Goal: Information Seeking & Learning: Check status

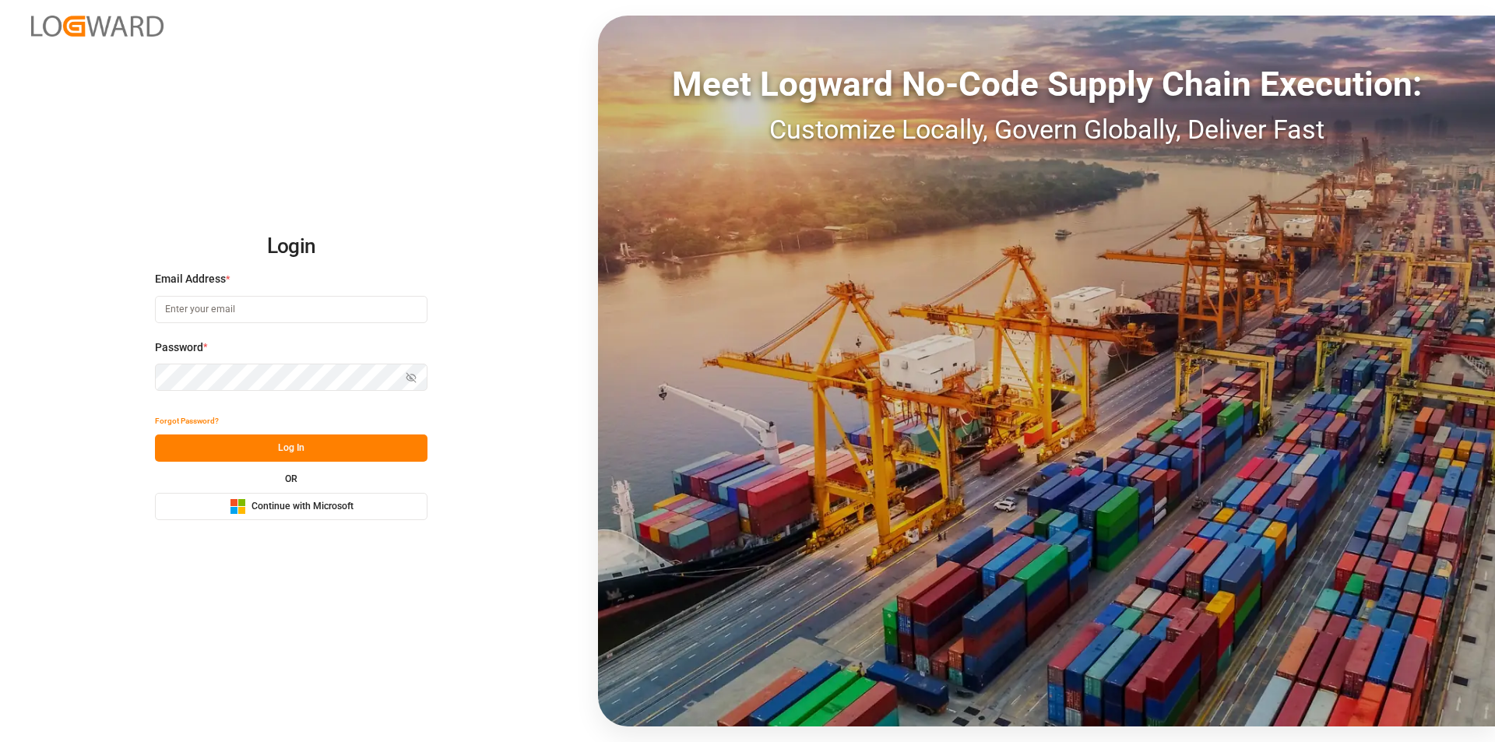
type input "[EMAIL_ADDRESS][PERSON_NAME][DOMAIN_NAME]"
click at [291, 452] on button "Log In" at bounding box center [291, 447] width 273 height 27
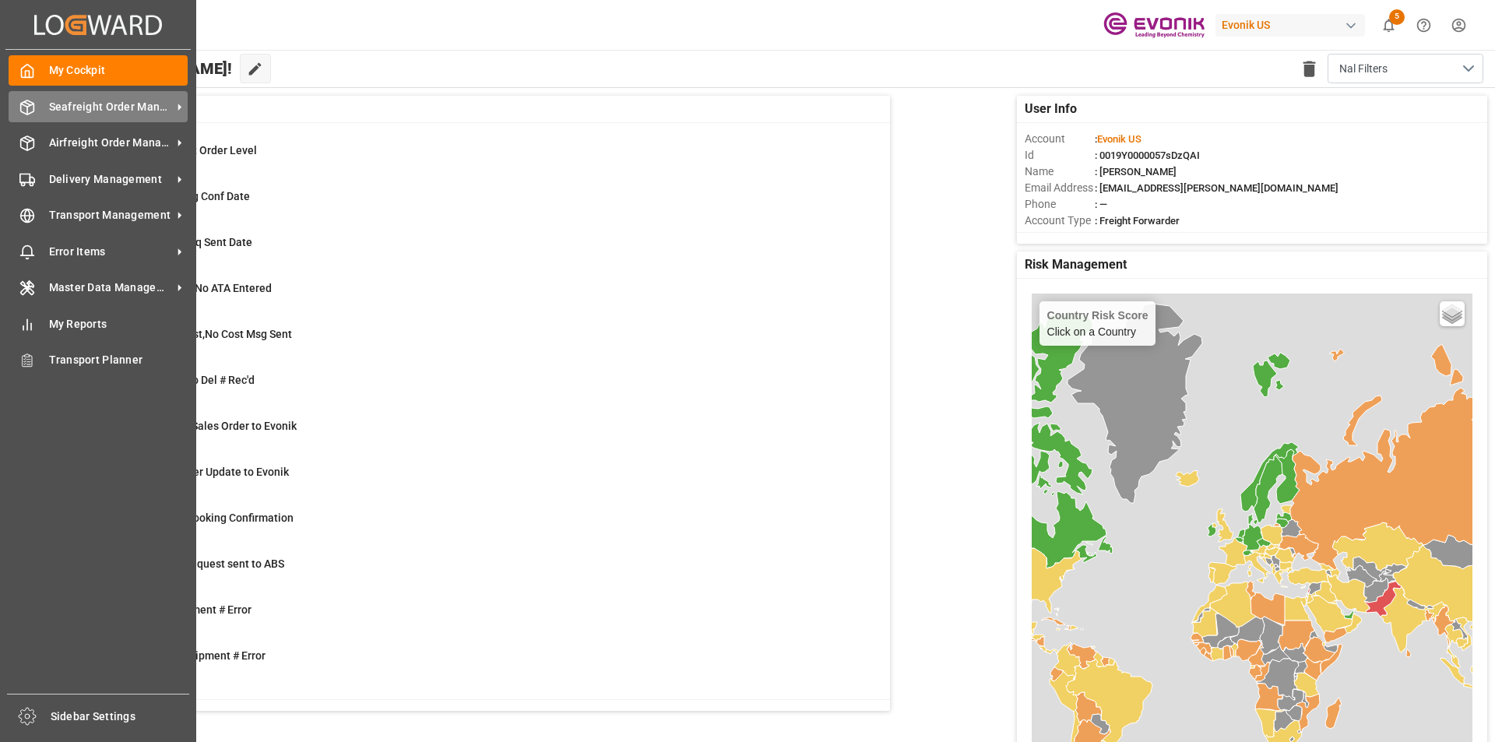
click at [122, 113] on span "Seafreight Order Management" at bounding box center [110, 107] width 123 height 16
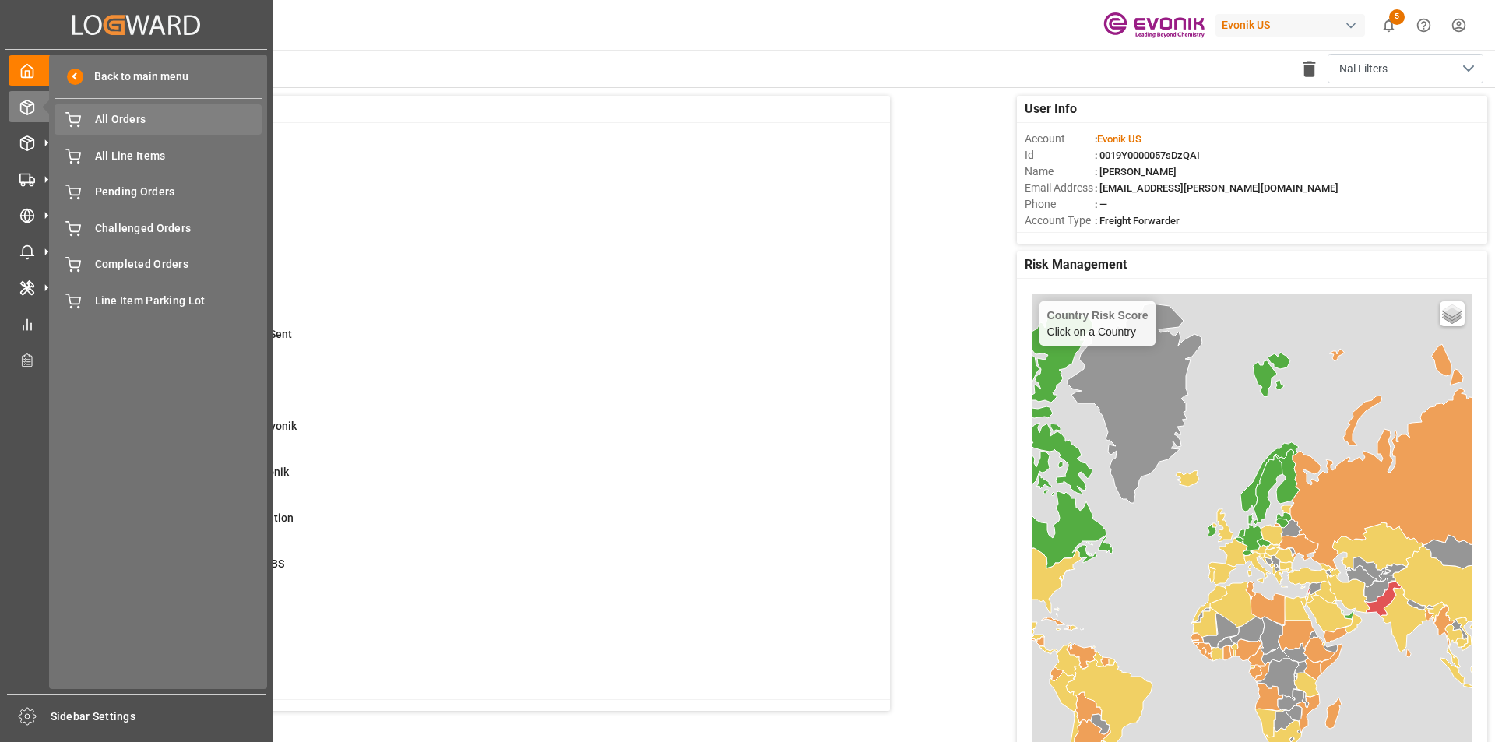
click at [160, 121] on span "All Orders" at bounding box center [178, 119] width 167 height 16
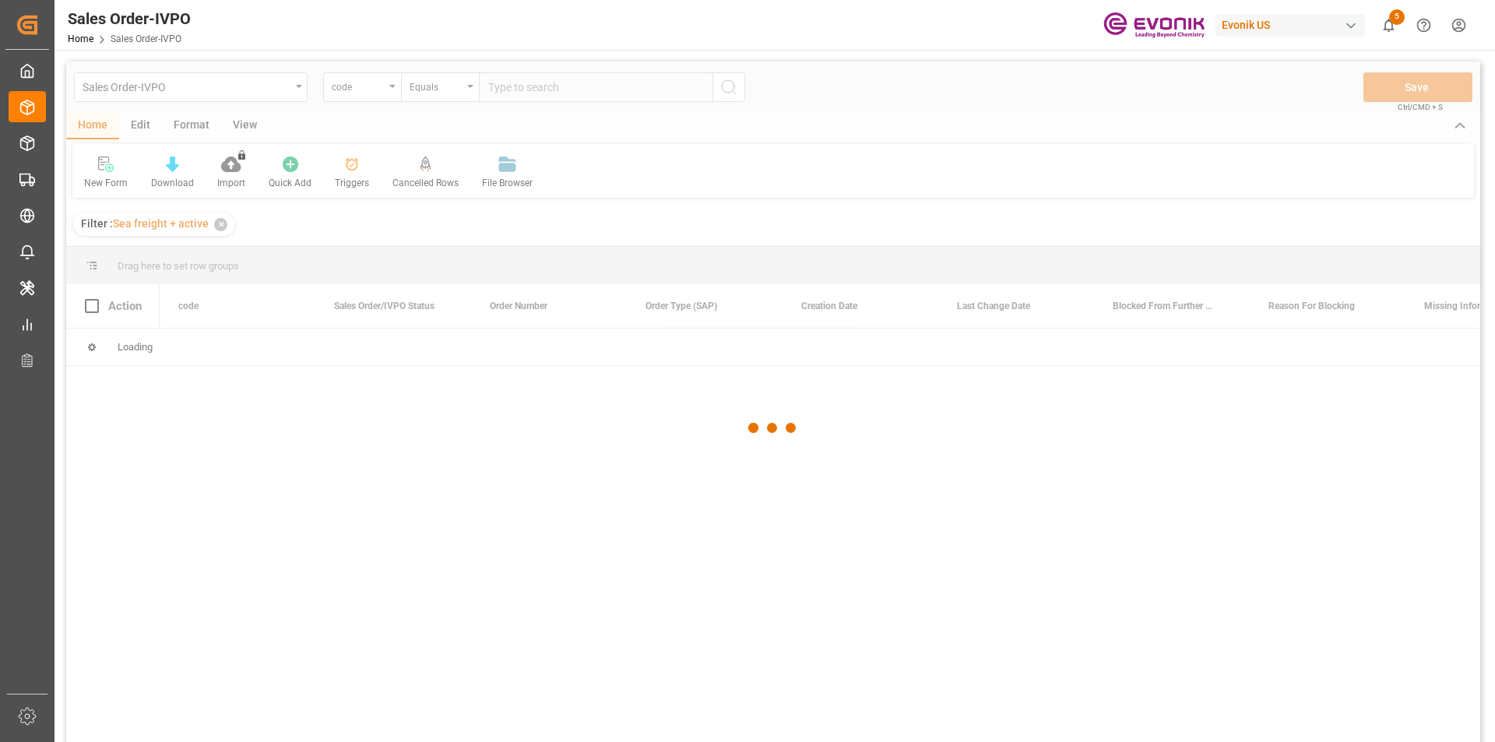
click at [372, 85] on div at bounding box center [773, 428] width 1414 height 733
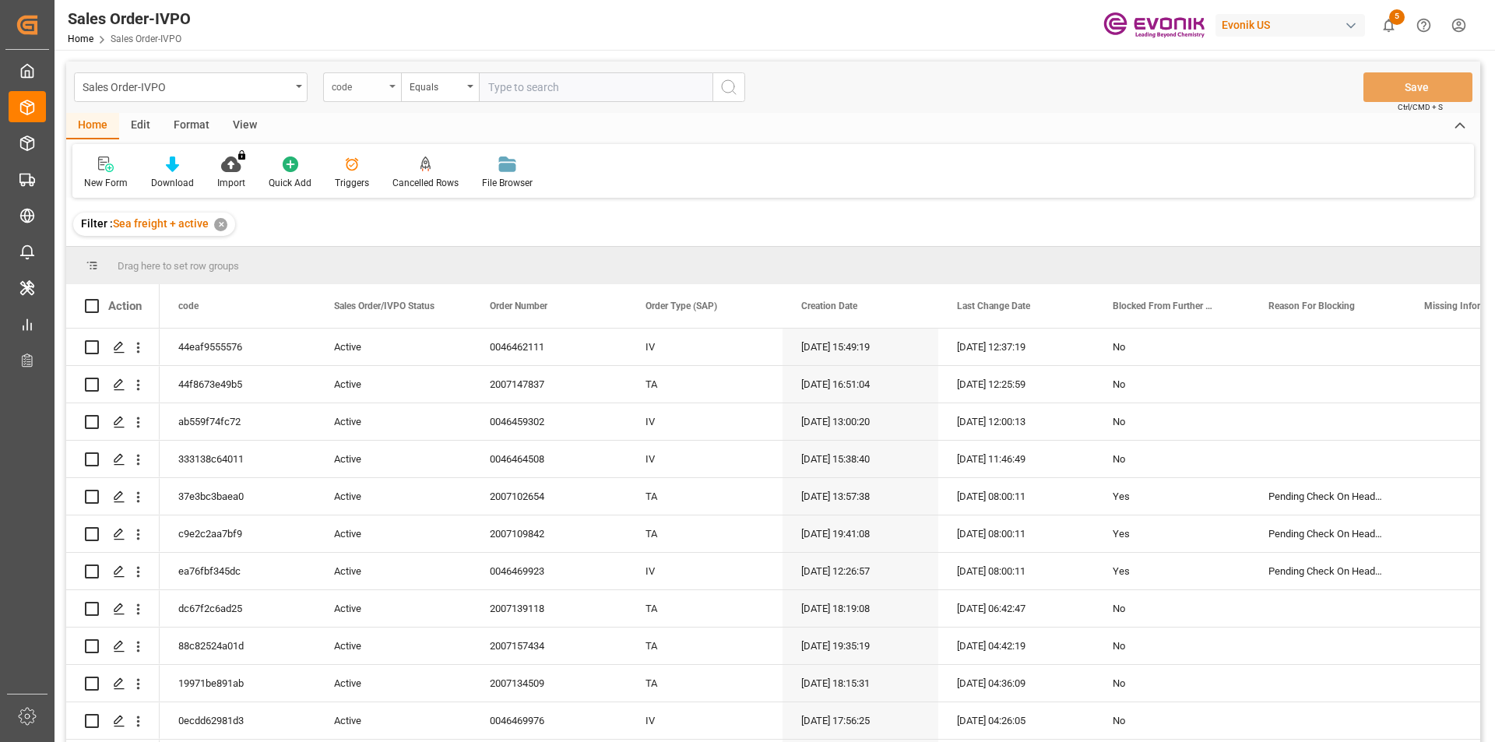
click at [371, 93] on div "code" at bounding box center [358, 85] width 53 height 18
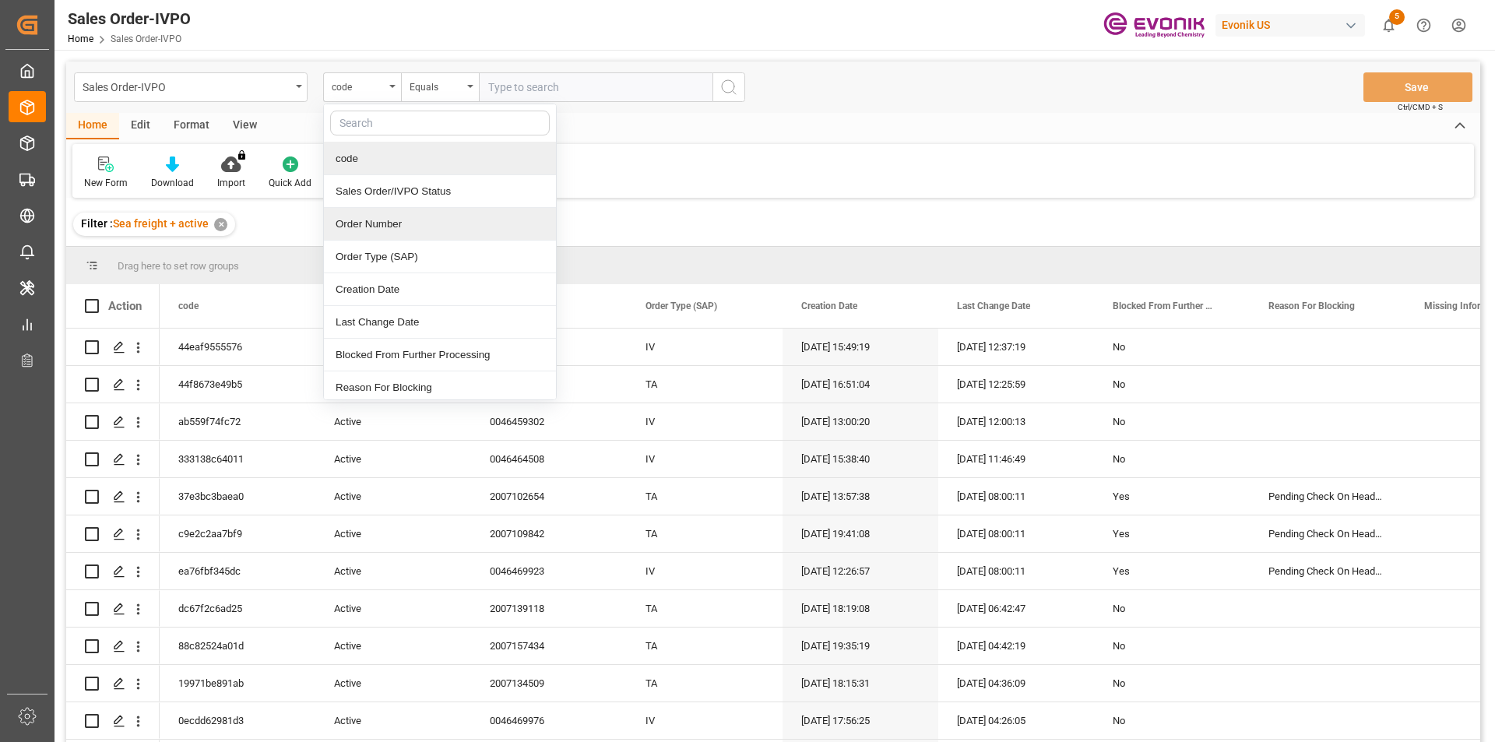
click at [378, 224] on div "Order Number" at bounding box center [440, 224] width 232 height 33
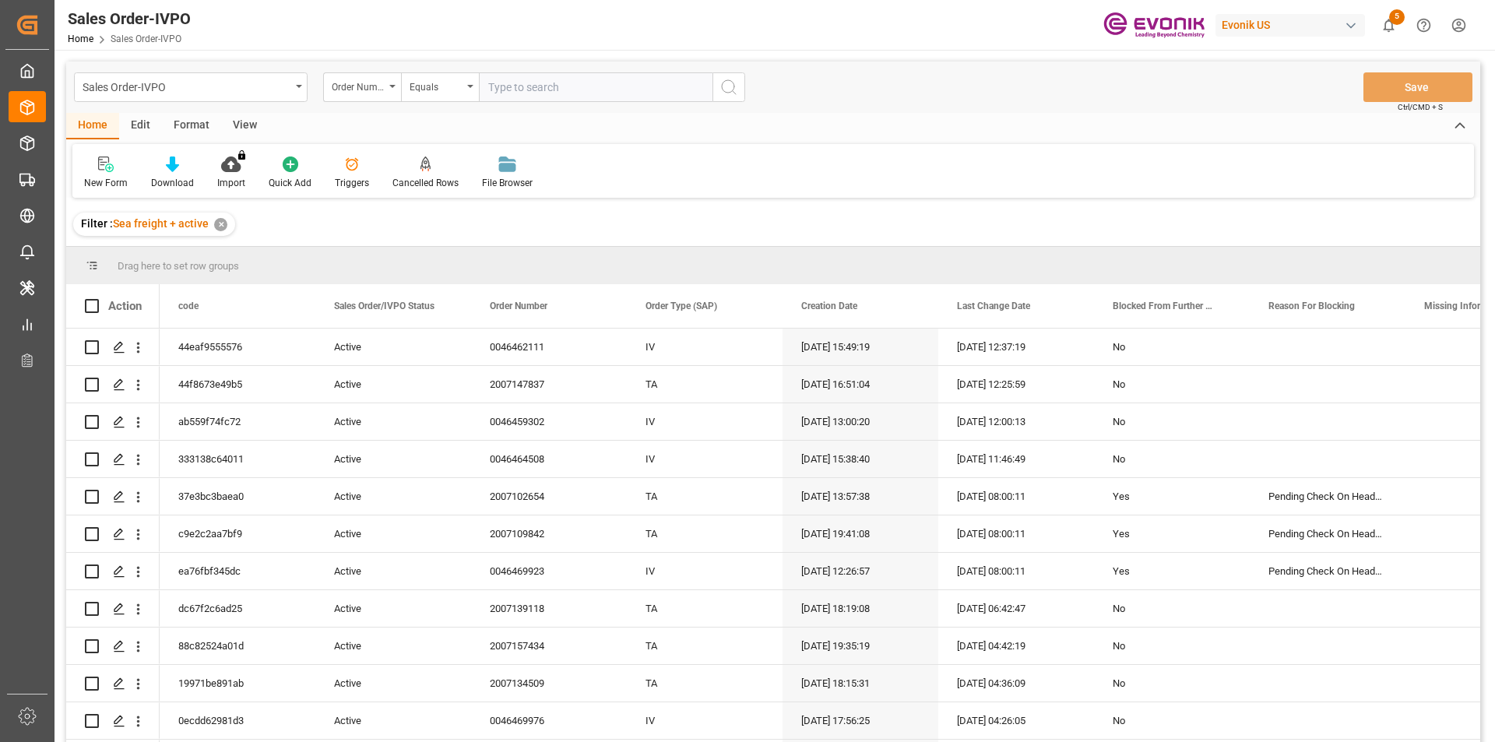
click at [507, 83] on input "text" at bounding box center [596, 87] width 234 height 30
paste input "250805000196"
type input "250805000196"
click at [720, 94] on icon "search button" at bounding box center [728, 87] width 19 height 19
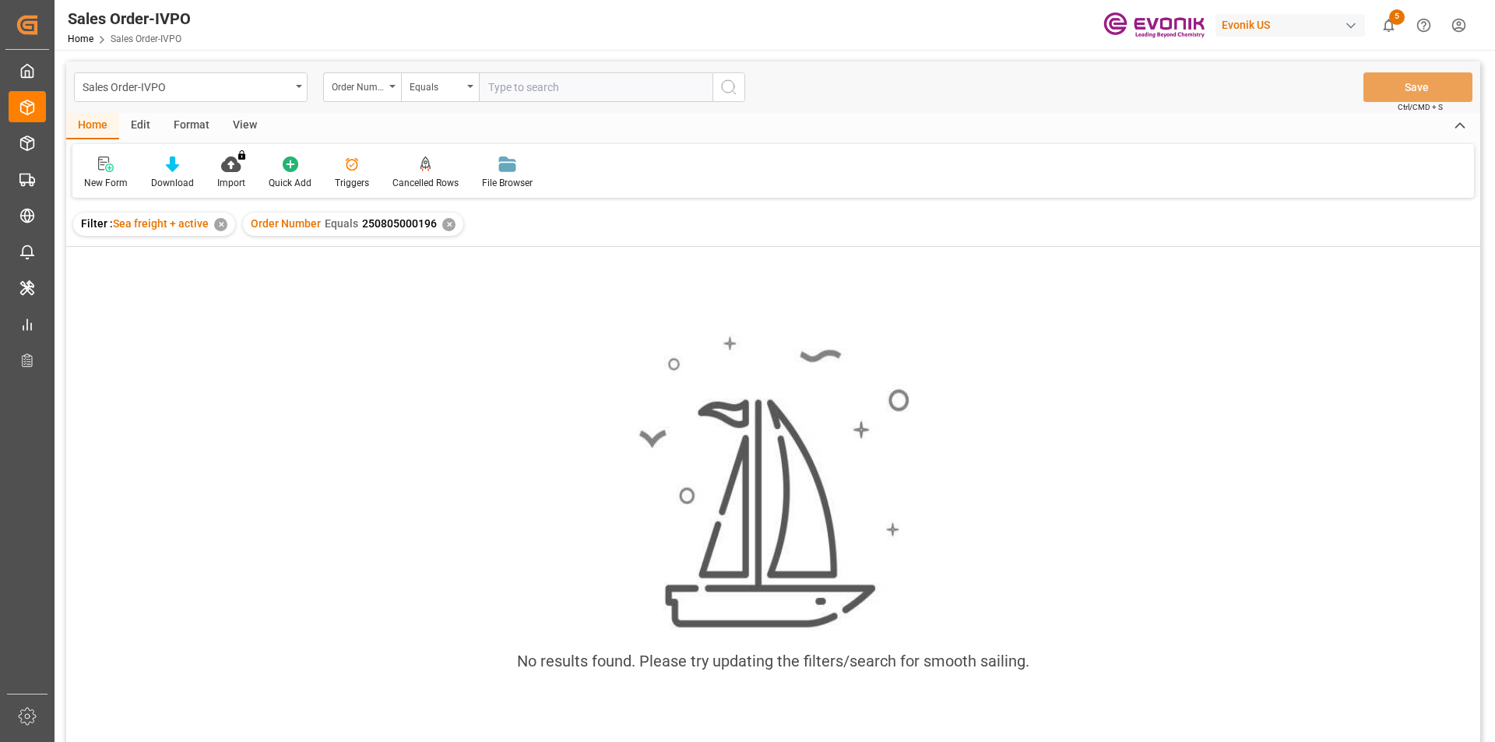
click at [199, 125] on div "Format" at bounding box center [191, 126] width 59 height 26
click at [250, 130] on div "View" at bounding box center [244, 126] width 47 height 26
click at [170, 160] on icon at bounding box center [177, 165] width 16 height 16
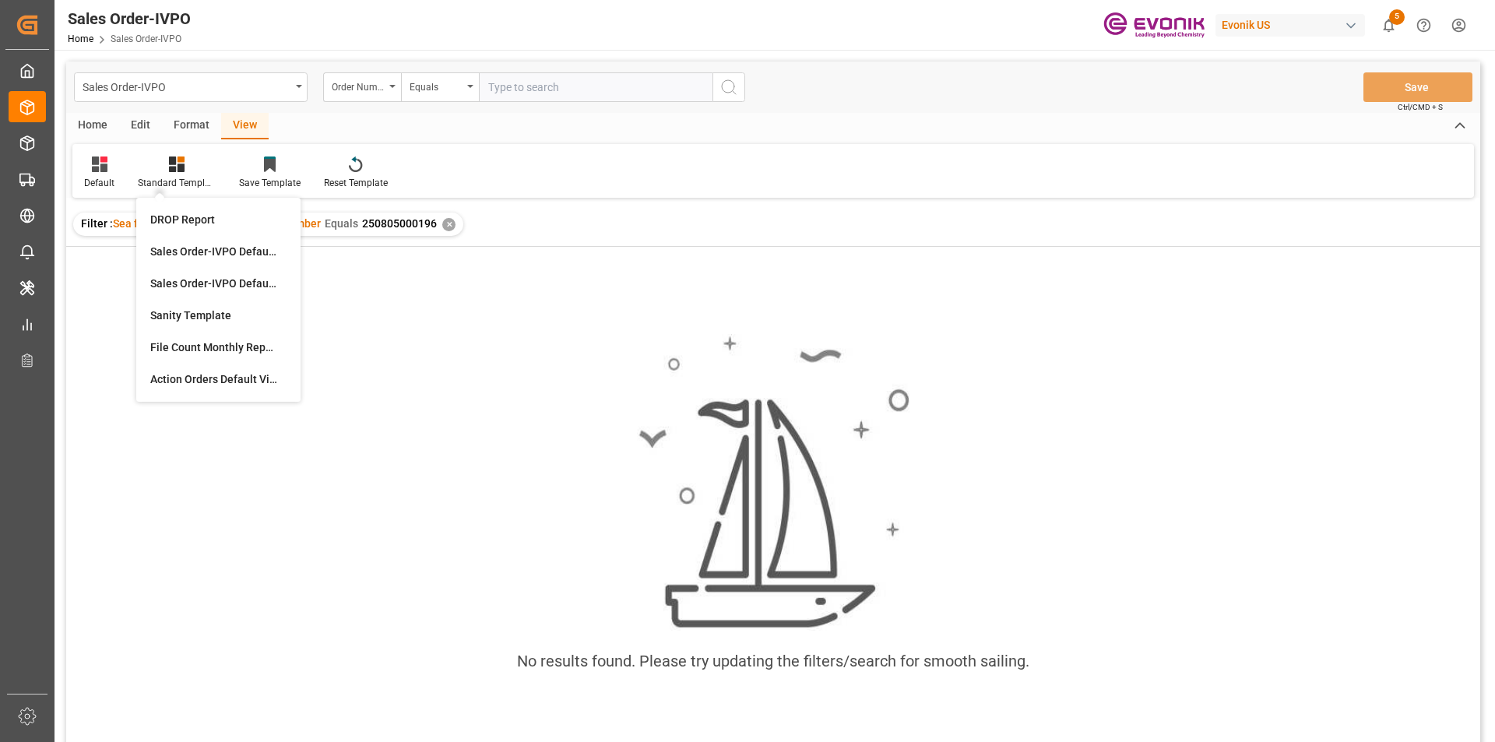
click at [438, 228] on div "Order Number Equals 250805000196 ✕" at bounding box center [353, 224] width 220 height 23
click at [540, 90] on input "text" at bounding box center [596, 87] width 234 height 30
click at [446, 221] on div "✕" at bounding box center [448, 224] width 13 height 13
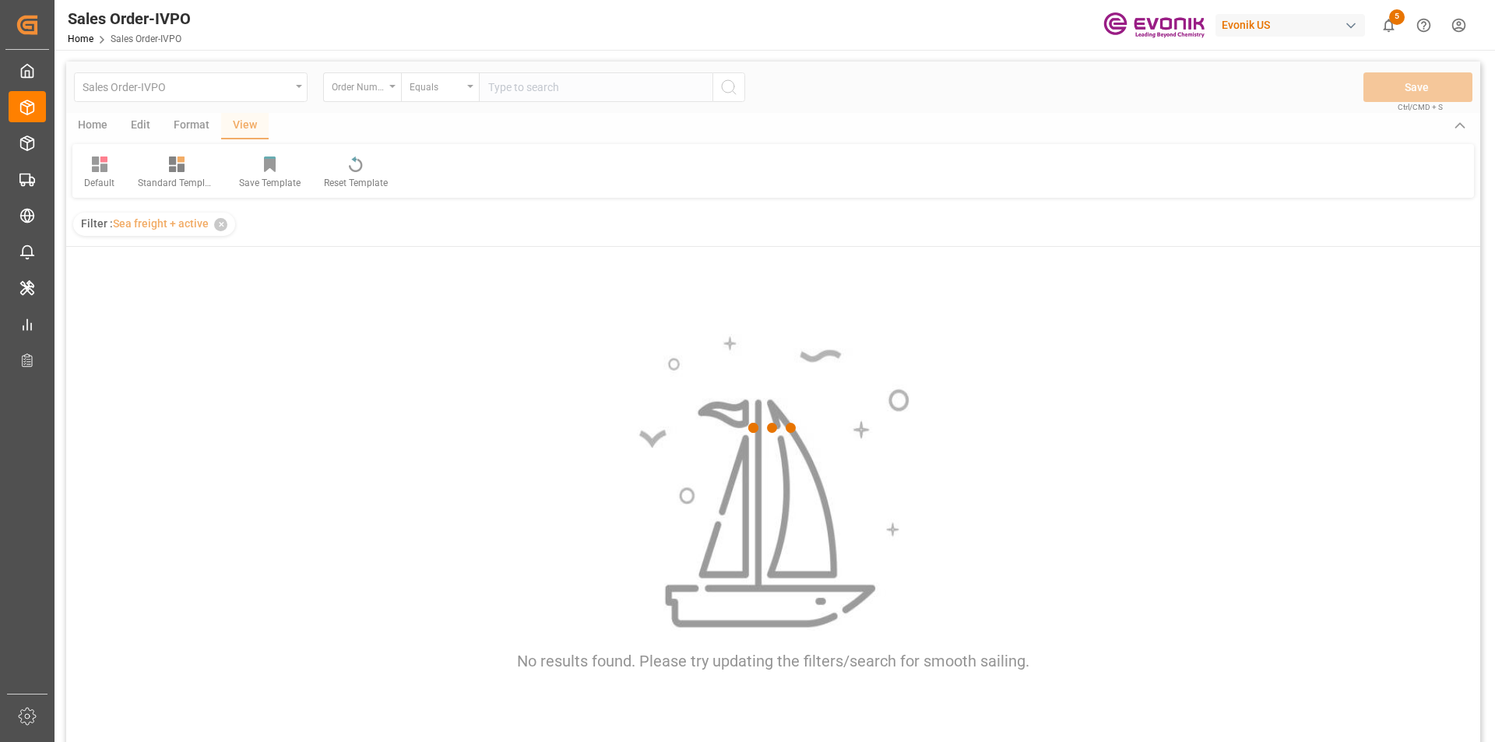
click at [547, 92] on div at bounding box center [773, 428] width 1414 height 733
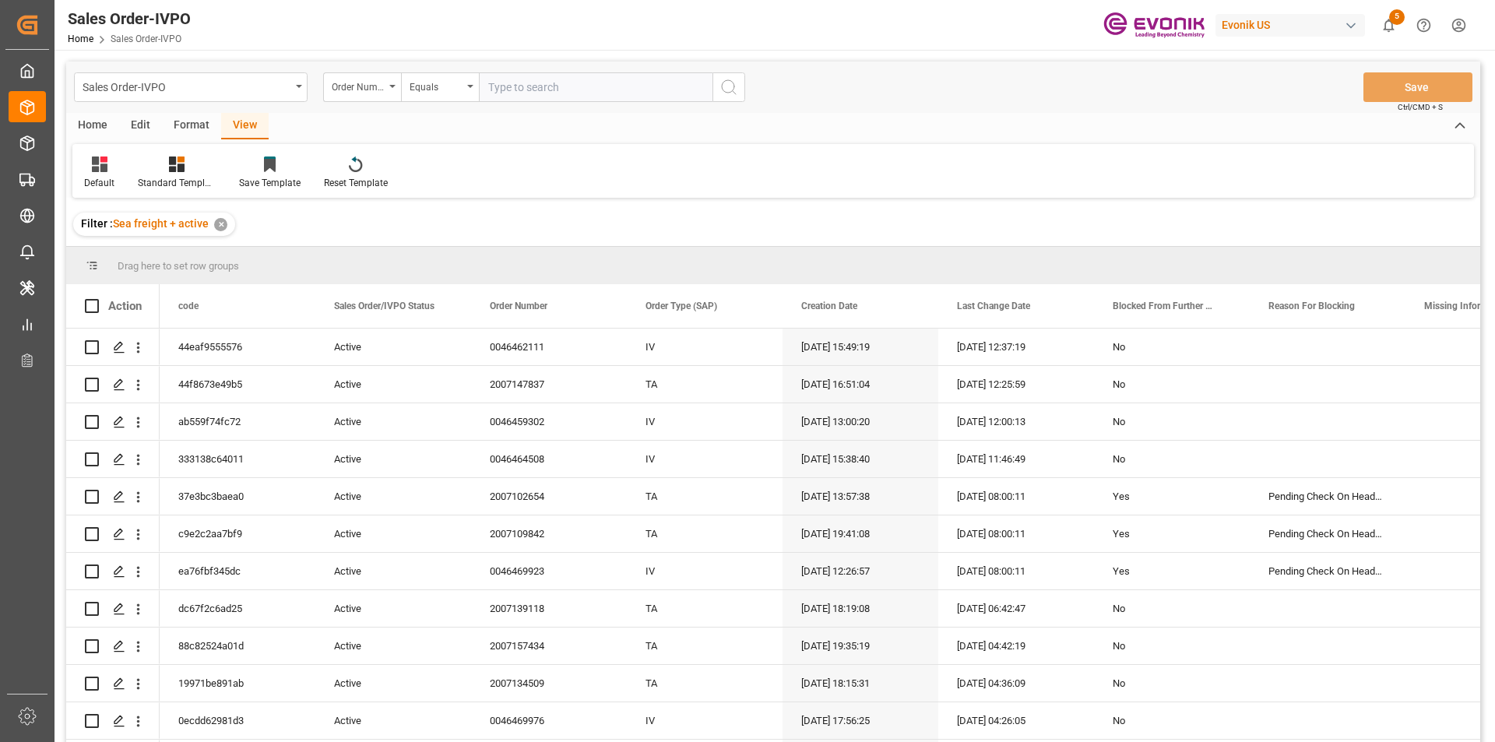
click at [547, 92] on input "text" at bounding box center [596, 87] width 234 height 30
paste input "2007080269"
type input "2007080269"
click at [729, 97] on button "search button" at bounding box center [728, 87] width 33 height 30
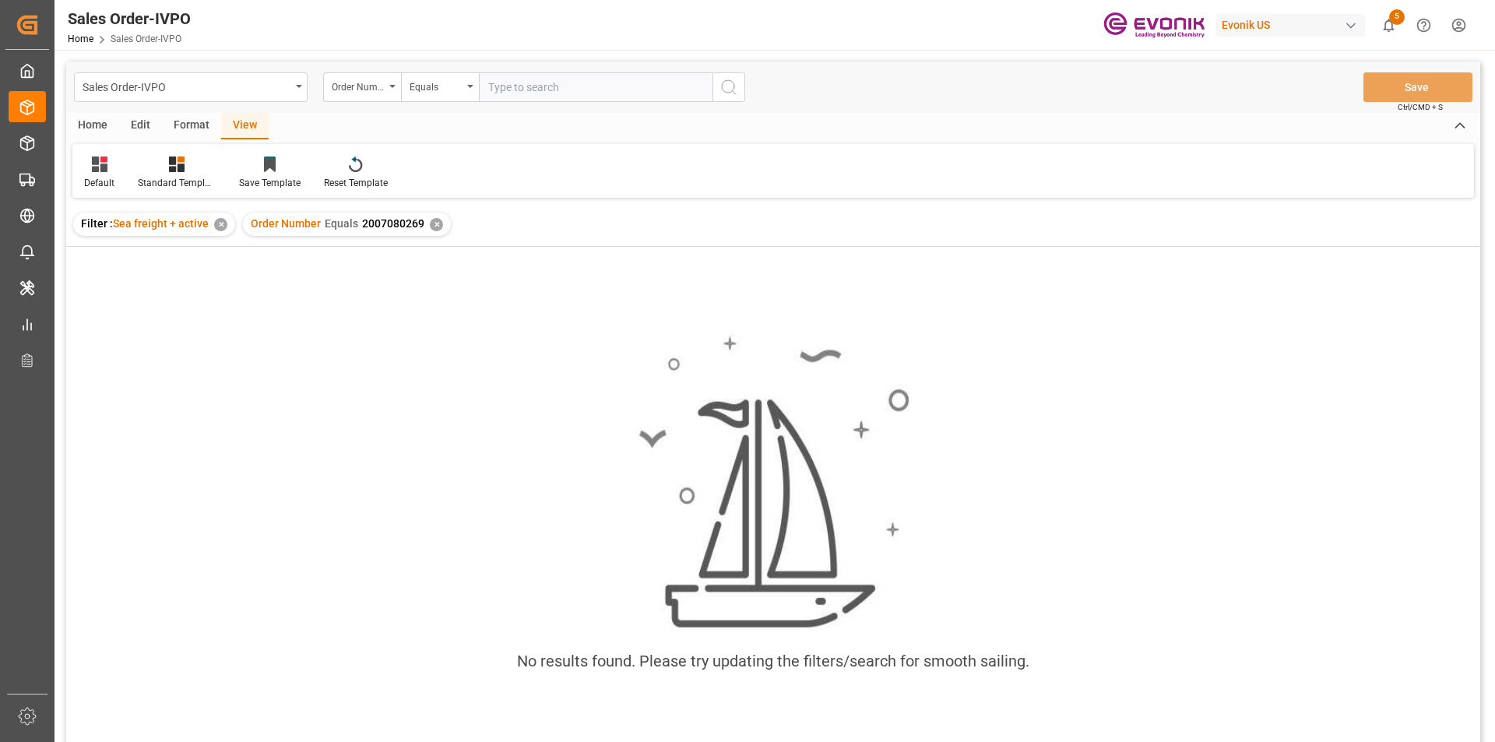
click at [431, 227] on div "✕" at bounding box center [436, 224] width 13 height 13
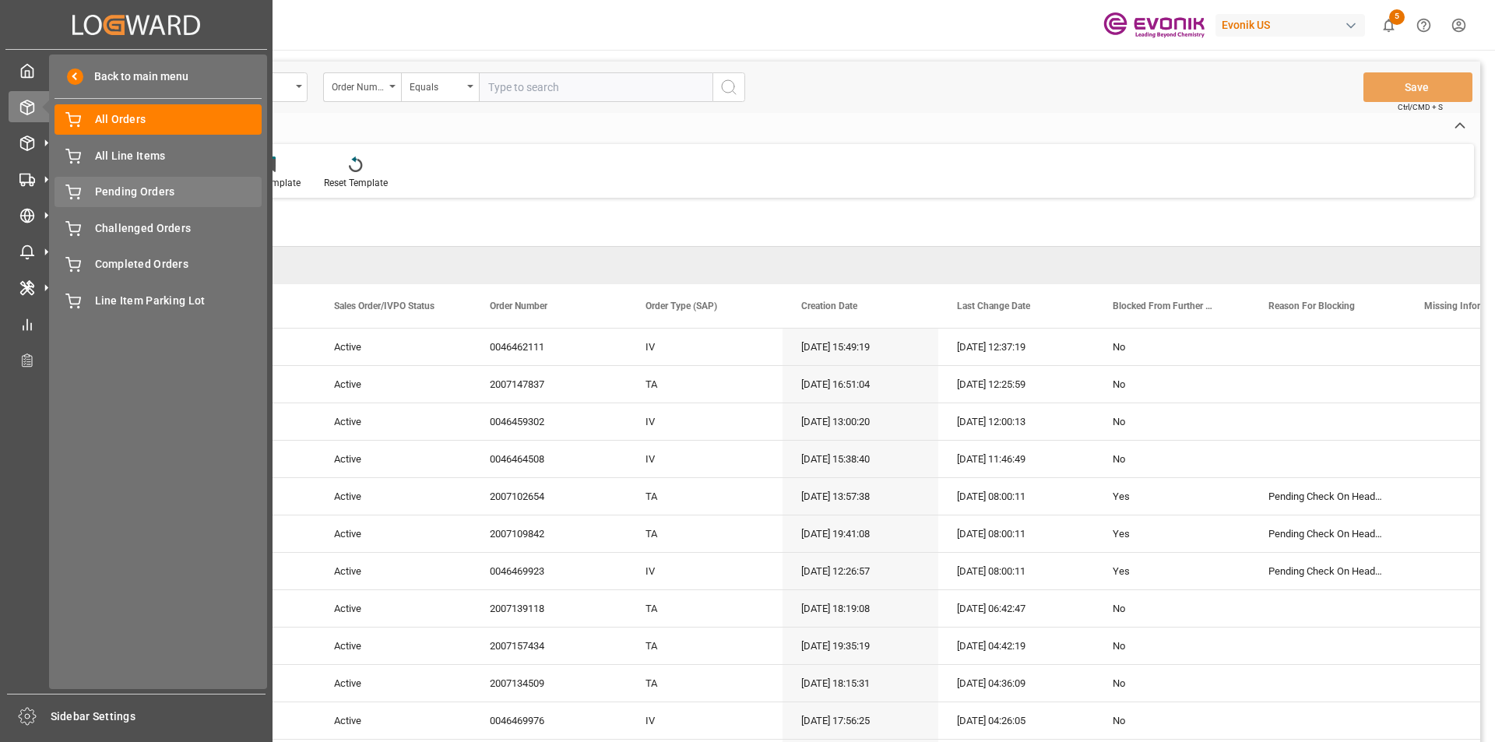
click at [179, 187] on span "Pending Orders" at bounding box center [178, 192] width 167 height 16
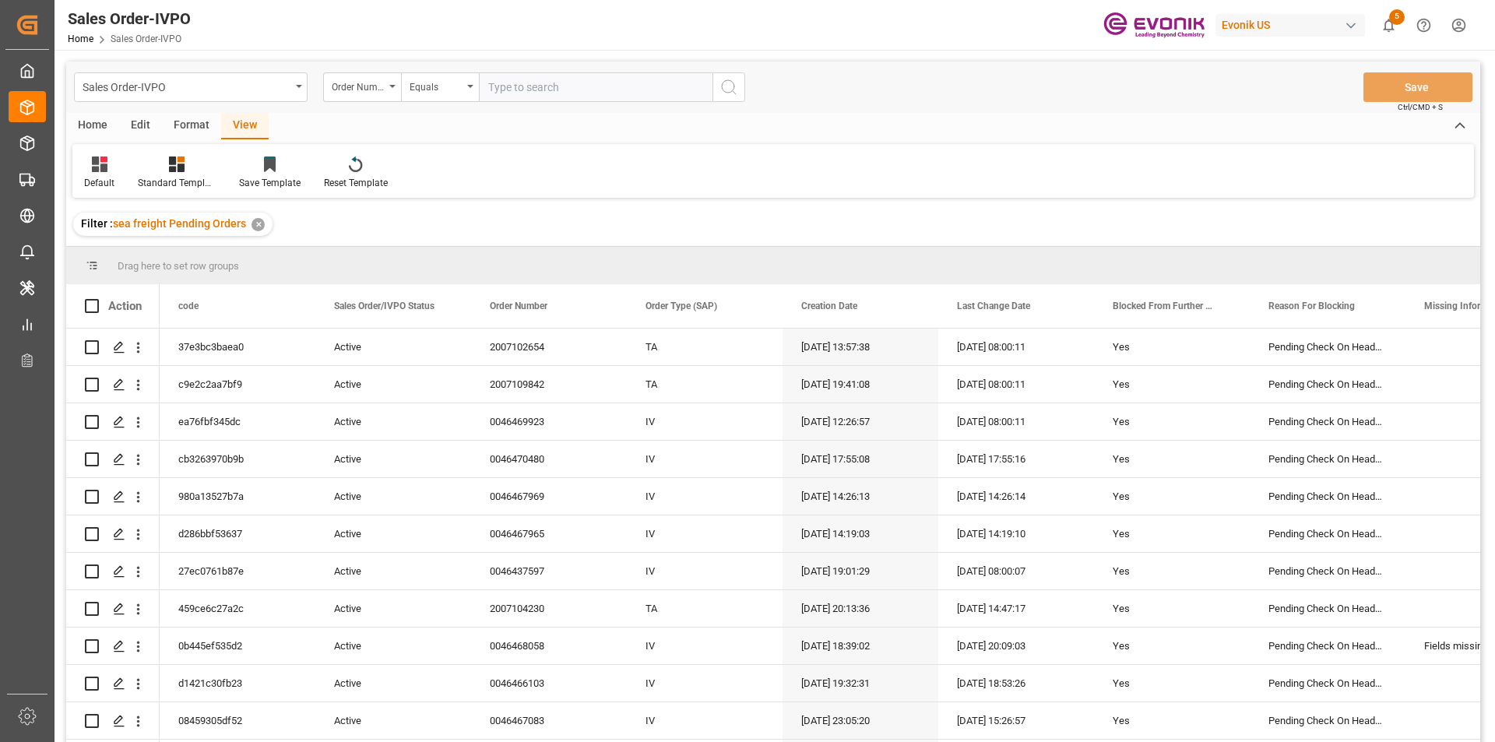
click at [507, 93] on input "text" at bounding box center [596, 87] width 234 height 30
paste input "2007080269"
type input "2007080269"
click at [736, 87] on icon "search button" at bounding box center [728, 87] width 19 height 19
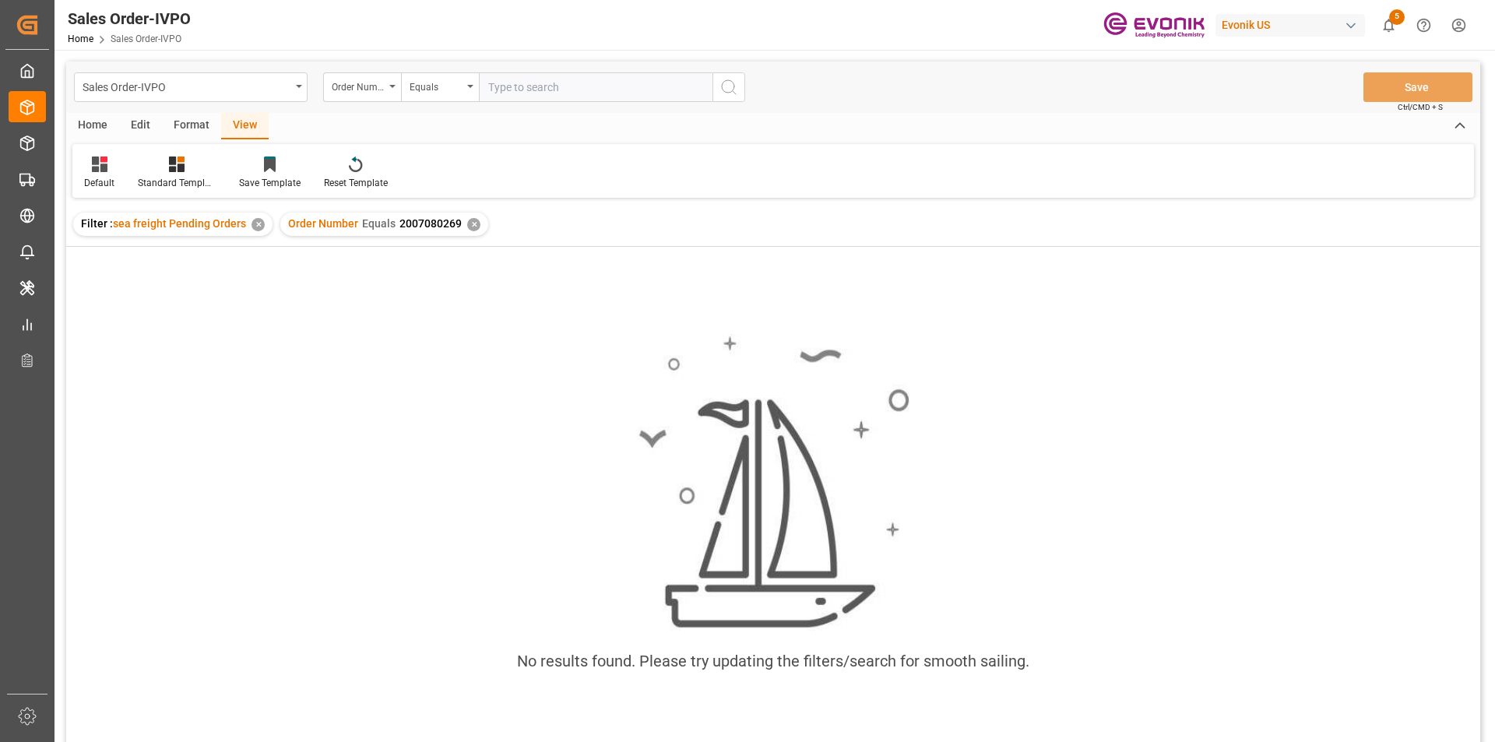
click at [472, 223] on div "✕" at bounding box center [473, 224] width 13 height 13
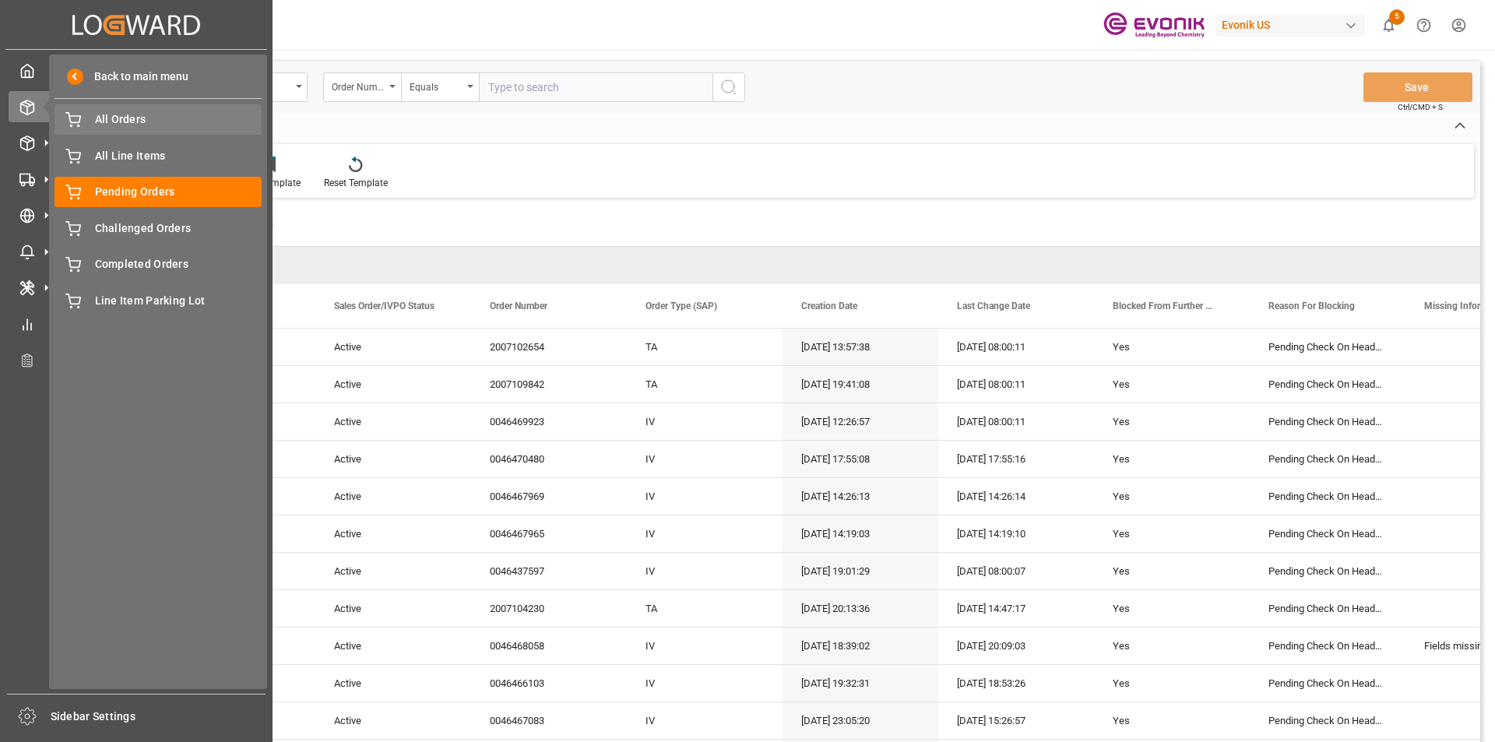
click at [148, 125] on span "All Orders" at bounding box center [178, 119] width 167 height 16
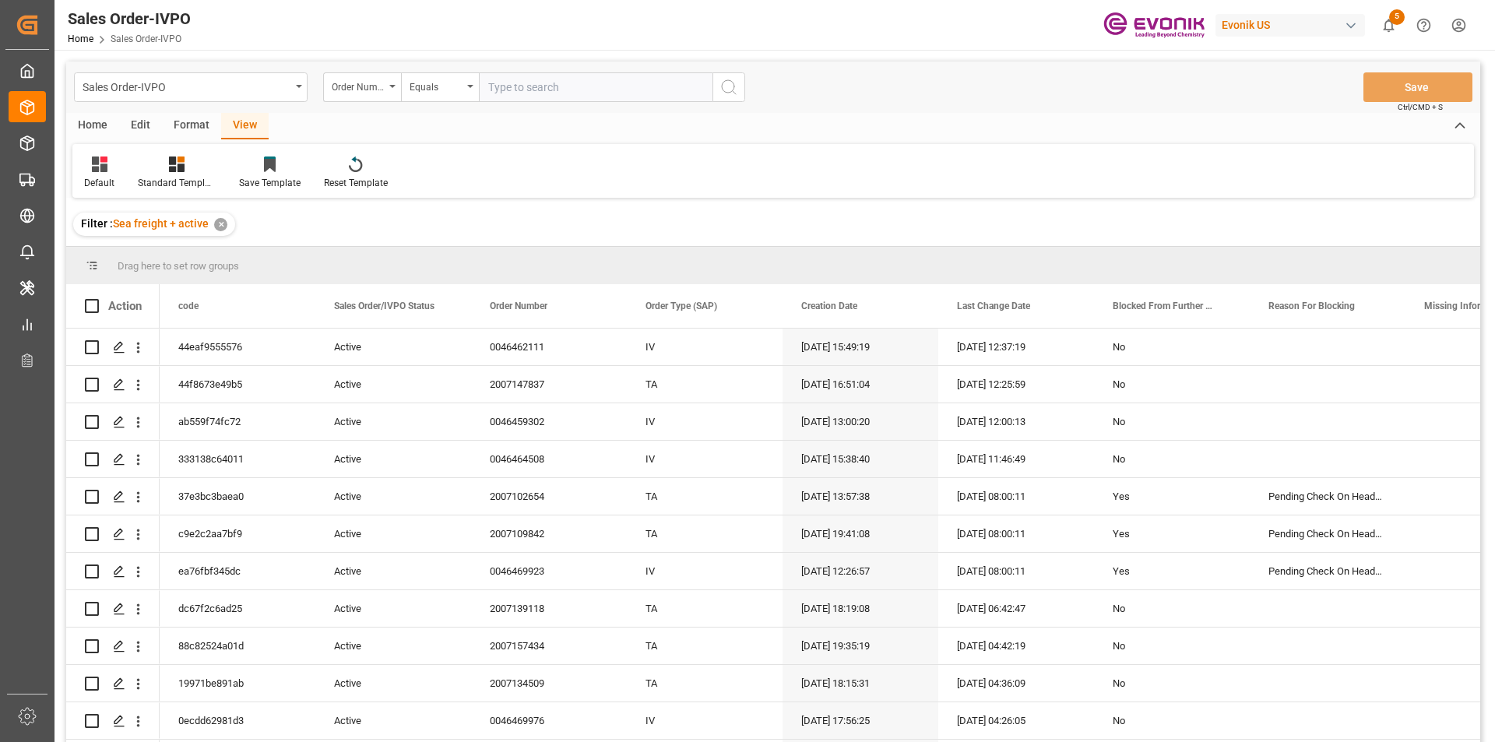
click at [537, 92] on input "text" at bounding box center [596, 87] width 234 height 30
paste input "2007080269"
type input "2007080269"
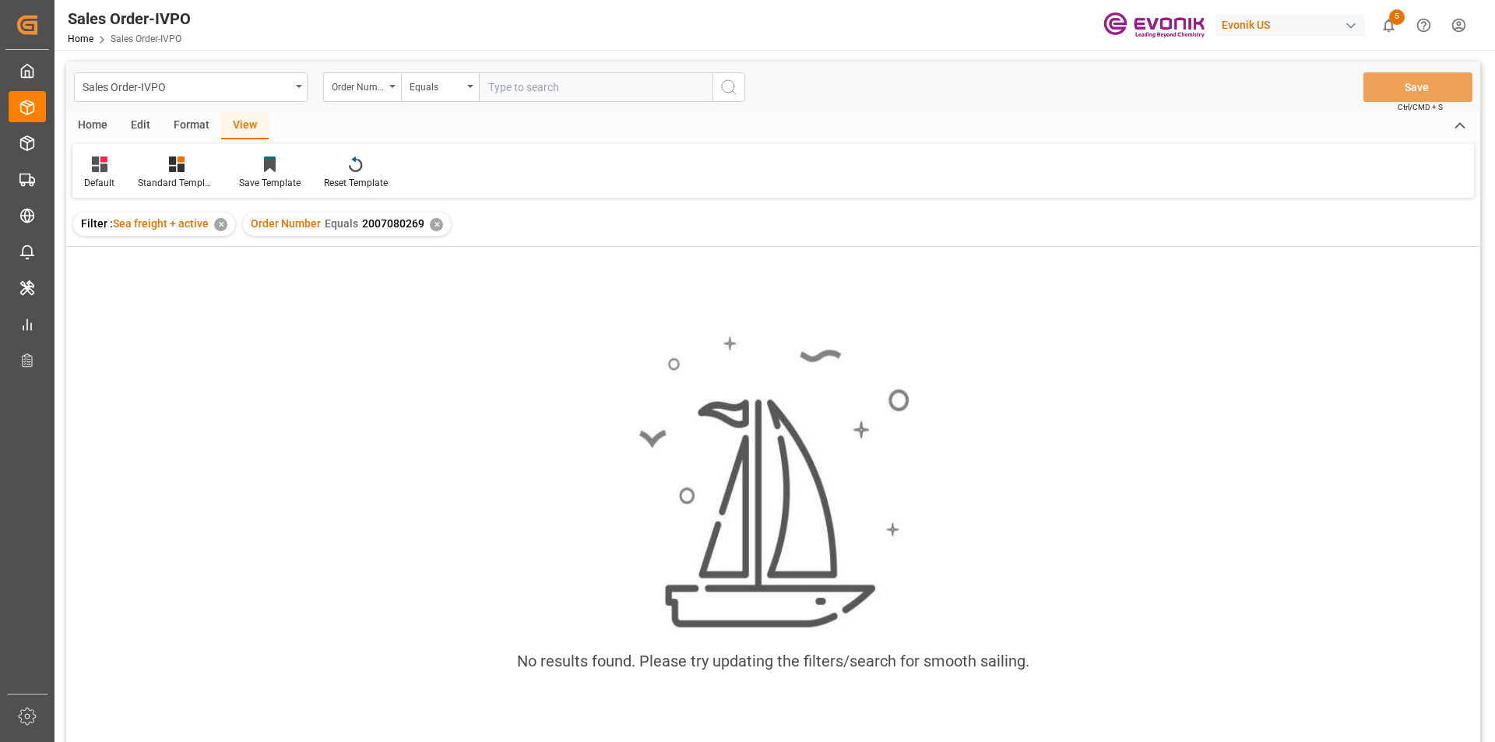
click at [215, 132] on div "Format" at bounding box center [191, 126] width 59 height 26
click at [256, 130] on div "View" at bounding box center [244, 126] width 47 height 26
click at [175, 165] on icon at bounding box center [177, 165] width 16 height 16
click at [104, 129] on div "Home" at bounding box center [92, 126] width 53 height 26
click at [190, 135] on div "Format" at bounding box center [191, 126] width 59 height 26
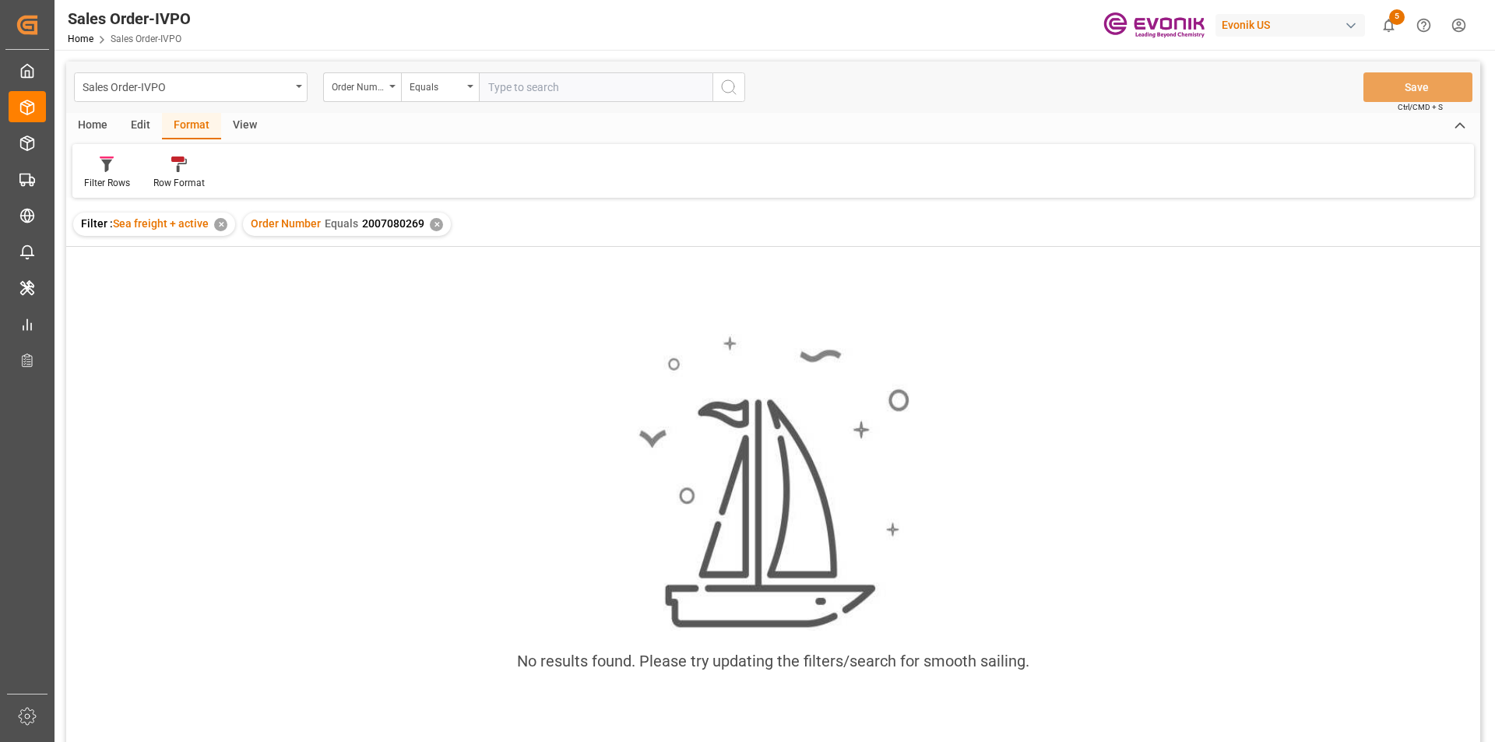
click at [234, 128] on div "View" at bounding box center [244, 126] width 47 height 26
click at [433, 223] on div "✕" at bounding box center [436, 224] width 13 height 13
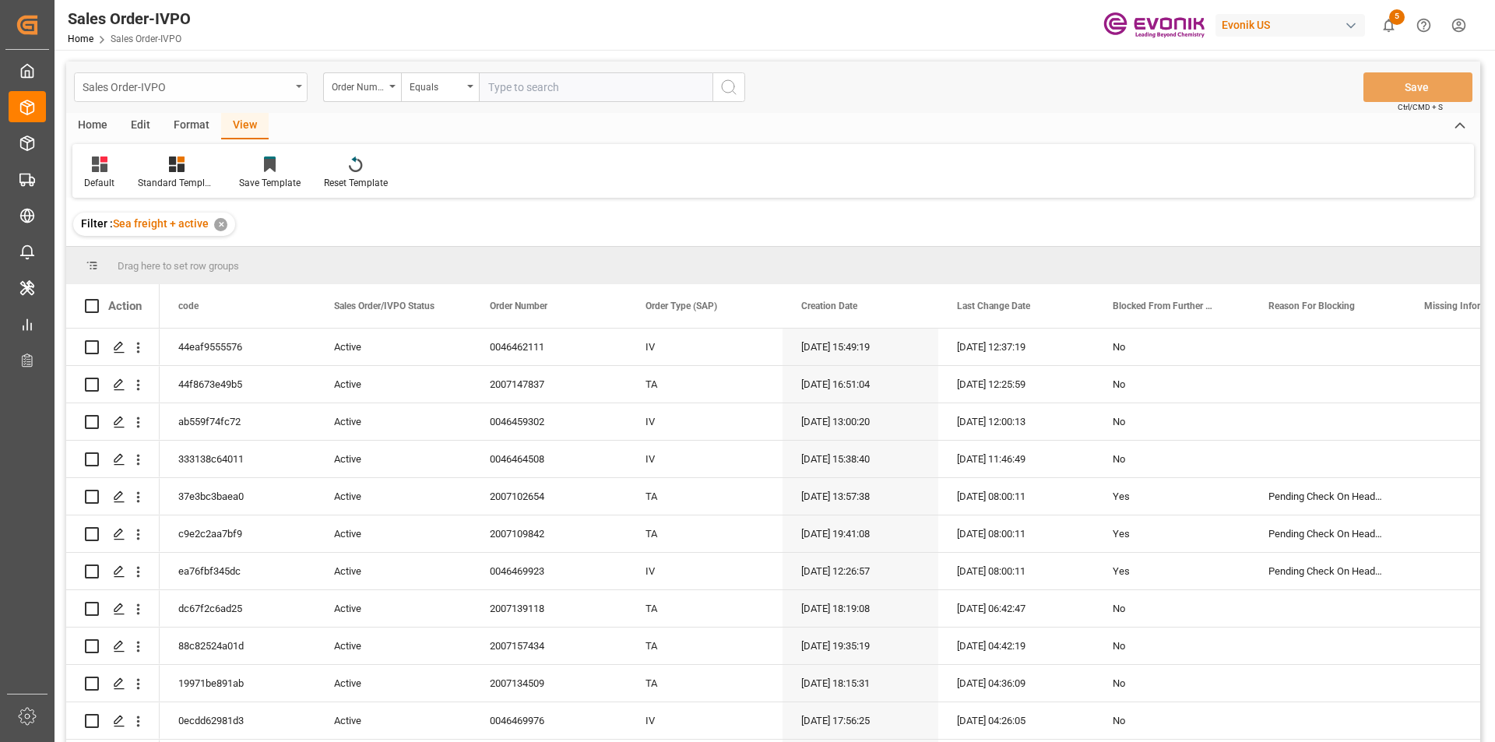
click at [283, 86] on div "Sales Order-IVPO" at bounding box center [187, 85] width 208 height 19
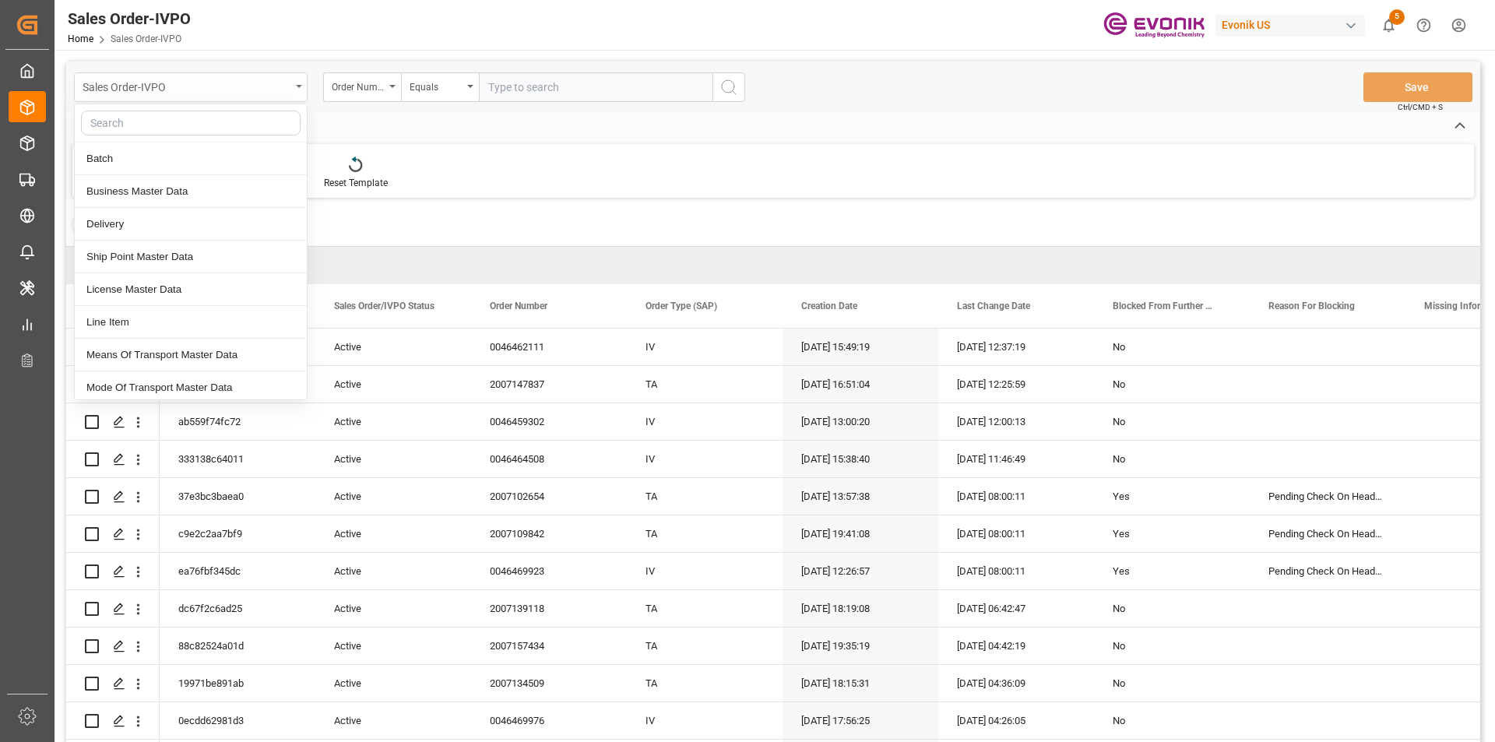
click at [283, 86] on div "Sales Order-IVPO" at bounding box center [187, 85] width 208 height 19
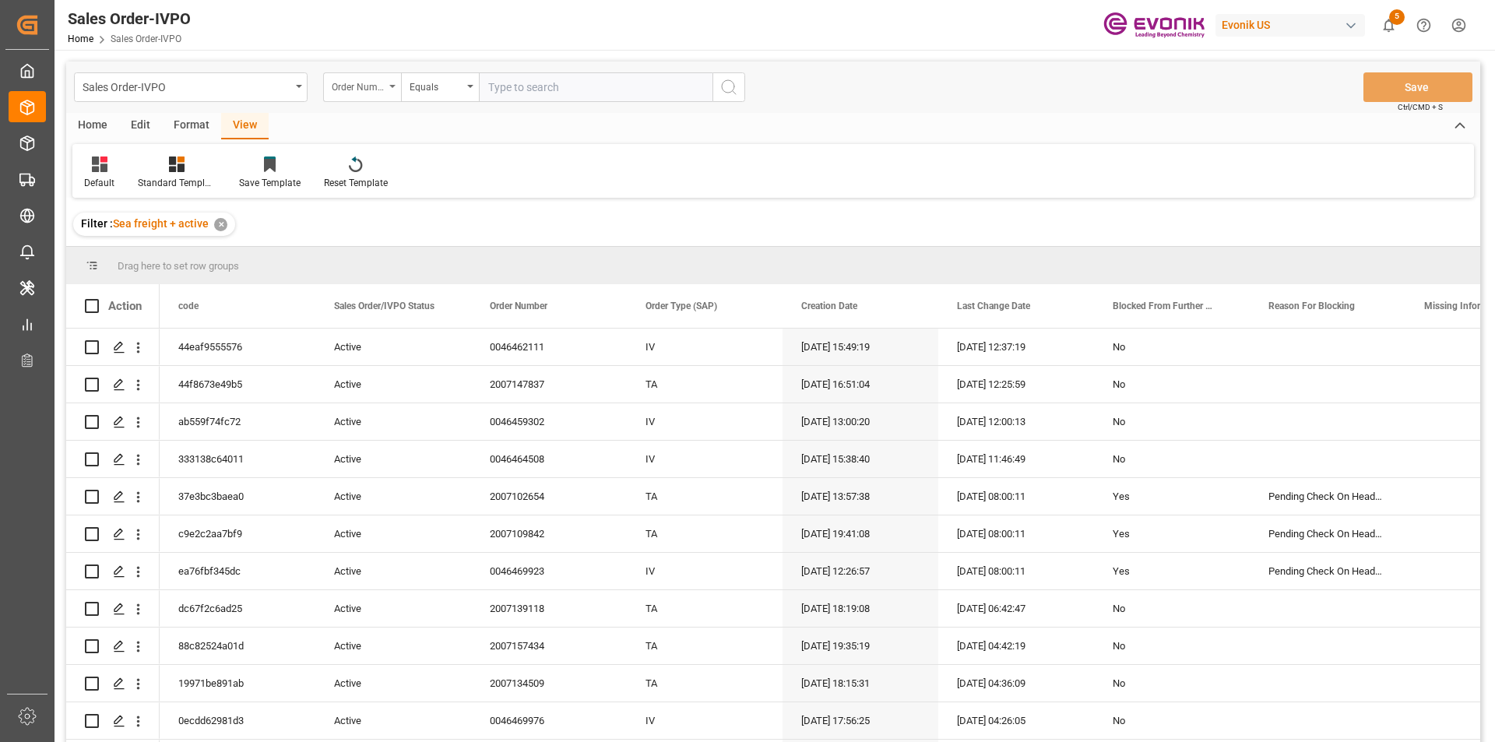
click at [388, 86] on div "Order Number" at bounding box center [362, 87] width 78 height 30
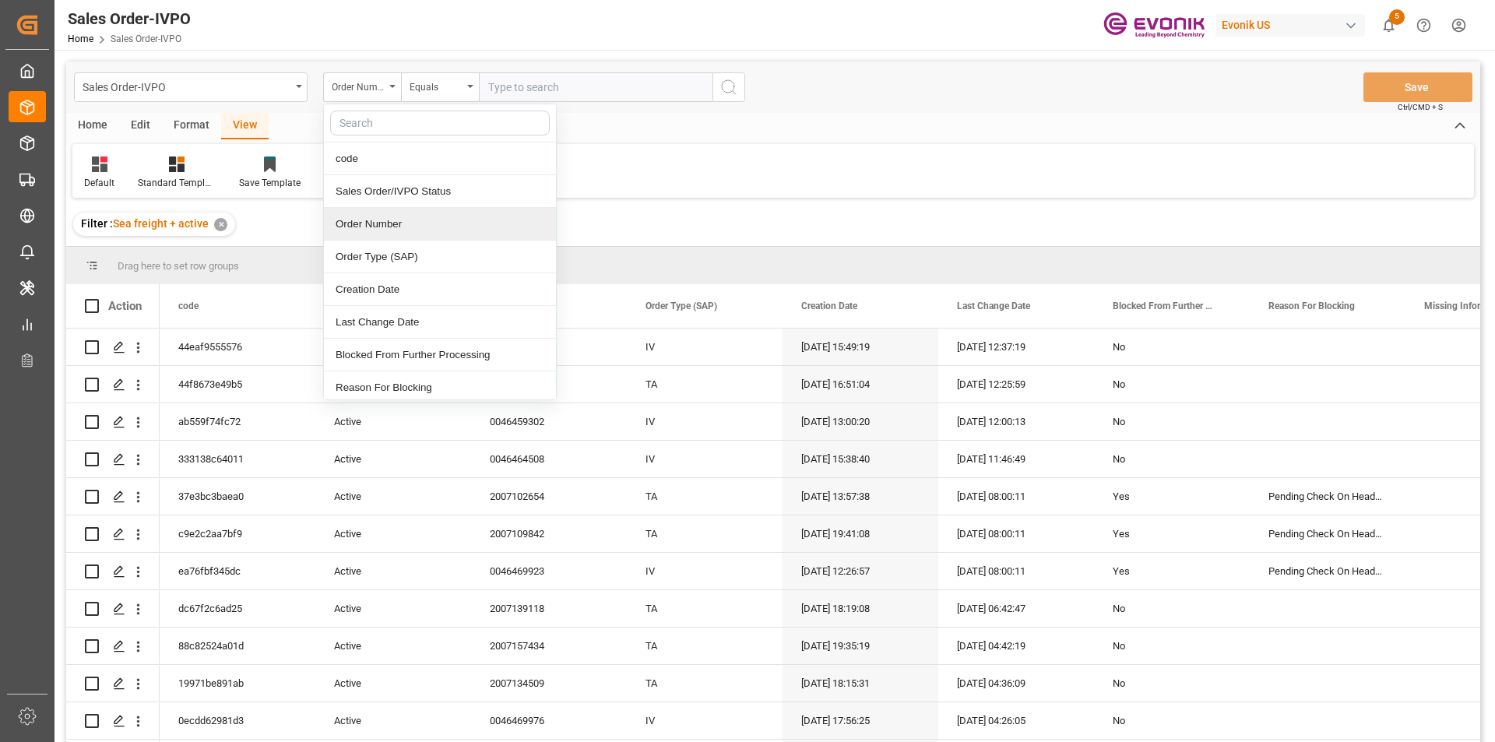
click at [379, 224] on div "Order Number" at bounding box center [440, 224] width 232 height 33
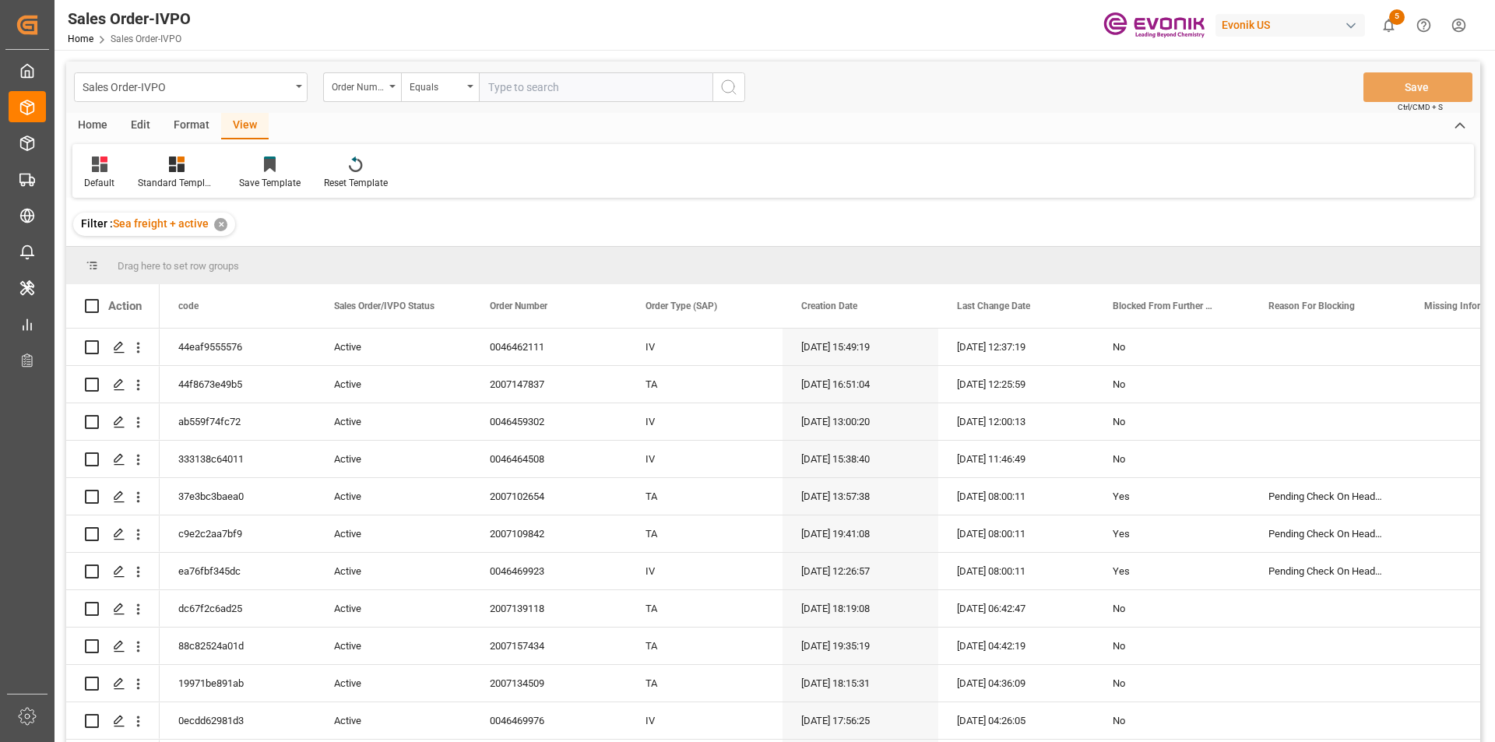
click at [527, 86] on input "text" at bounding box center [596, 87] width 234 height 30
paste input "2007080269"
type input "2007080269"
drag, startPoint x: 723, startPoint y: 73, endPoint x: 734, endPoint y: 93, distance: 23.4
click at [727, 83] on button "search button" at bounding box center [728, 87] width 33 height 30
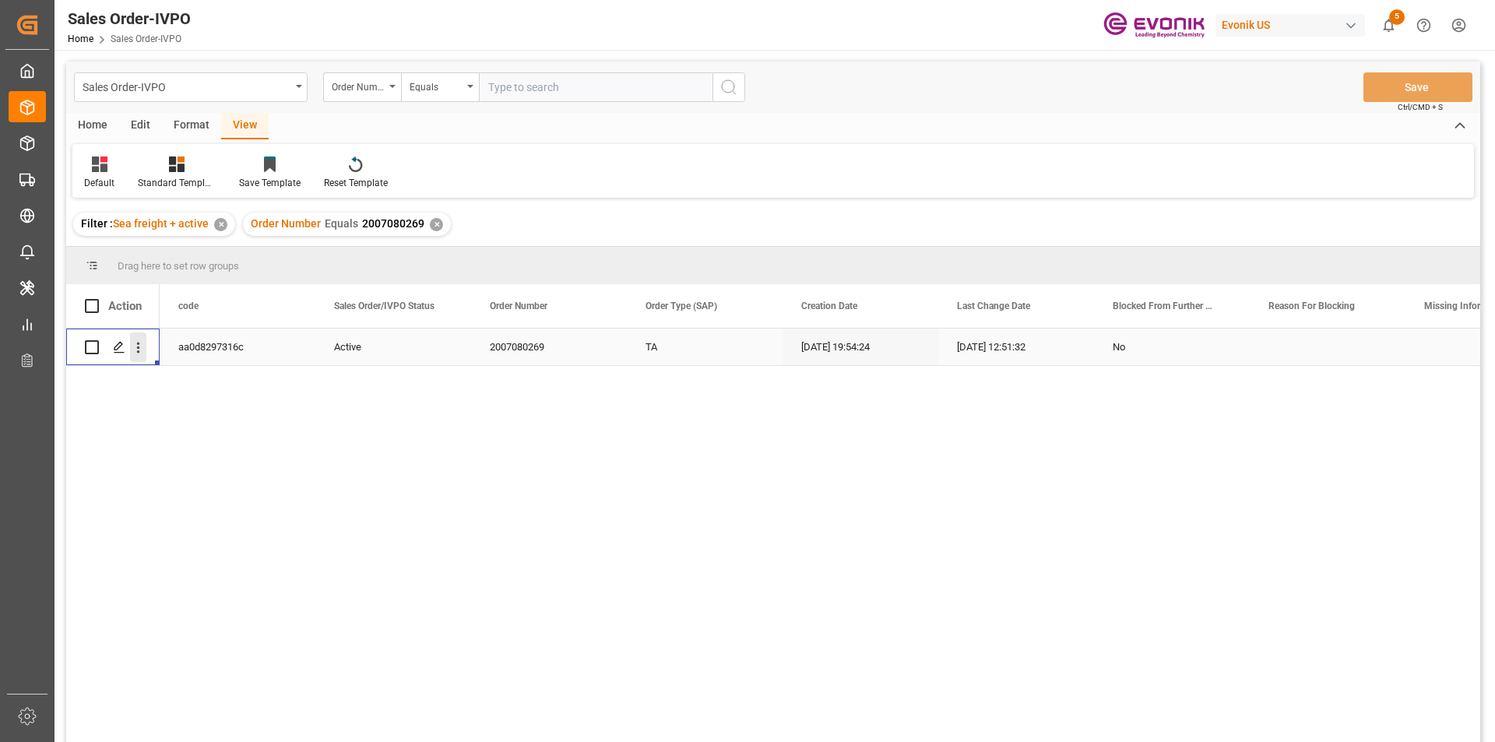
click at [137, 351] on icon "open menu" at bounding box center [138, 347] width 16 height 16
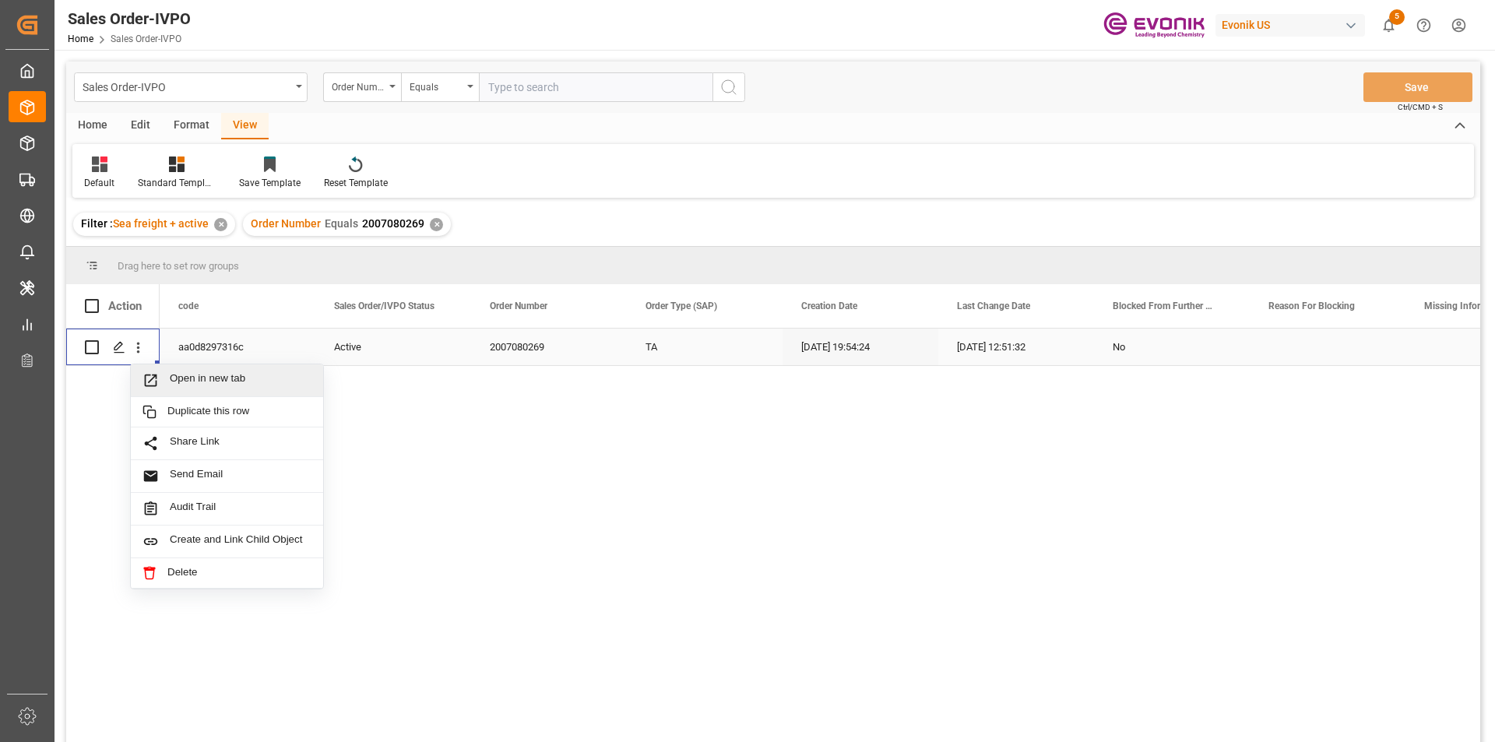
click at [218, 380] on span "Open in new tab" at bounding box center [241, 380] width 142 height 16
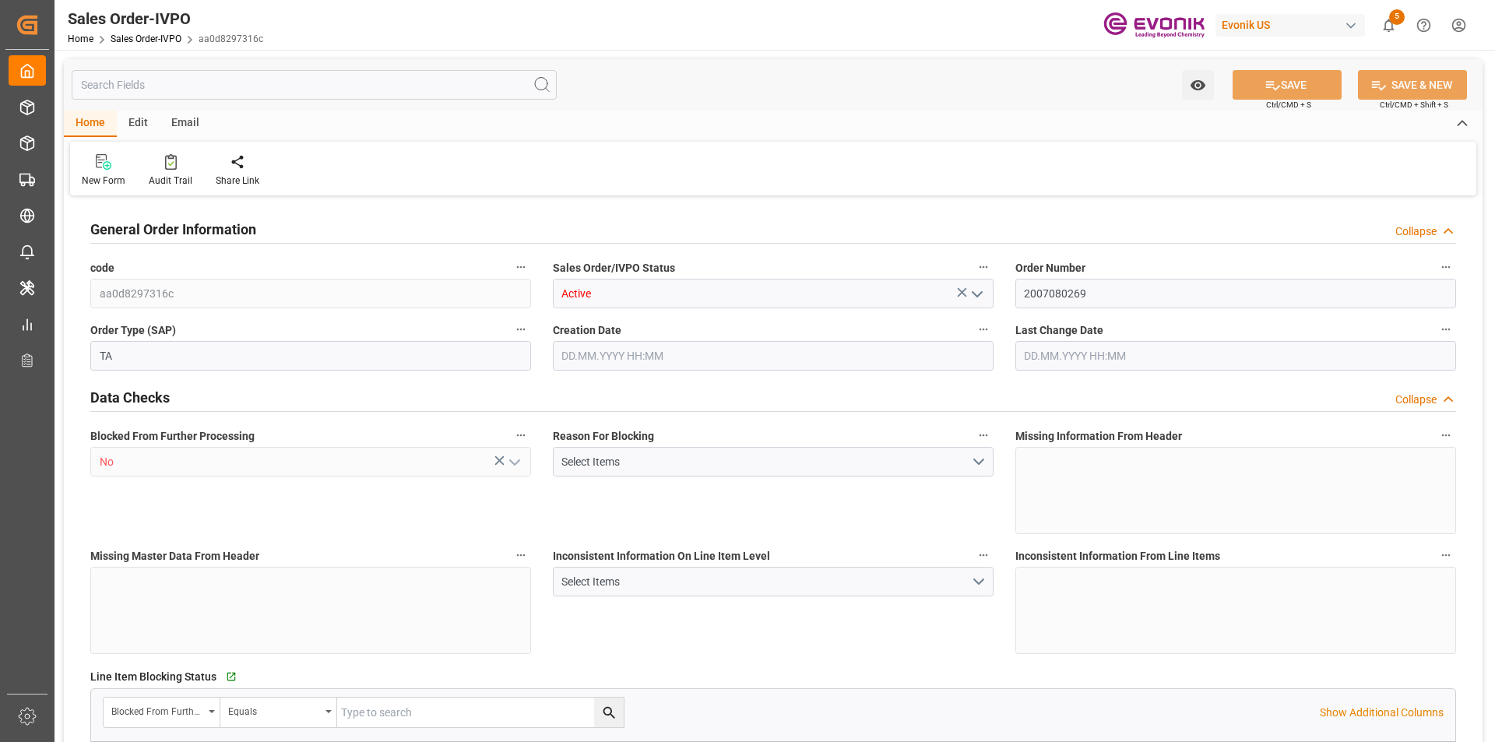
type input "BRRIO"
type input "0"
type input "1"
type input "2"
type input "20000"
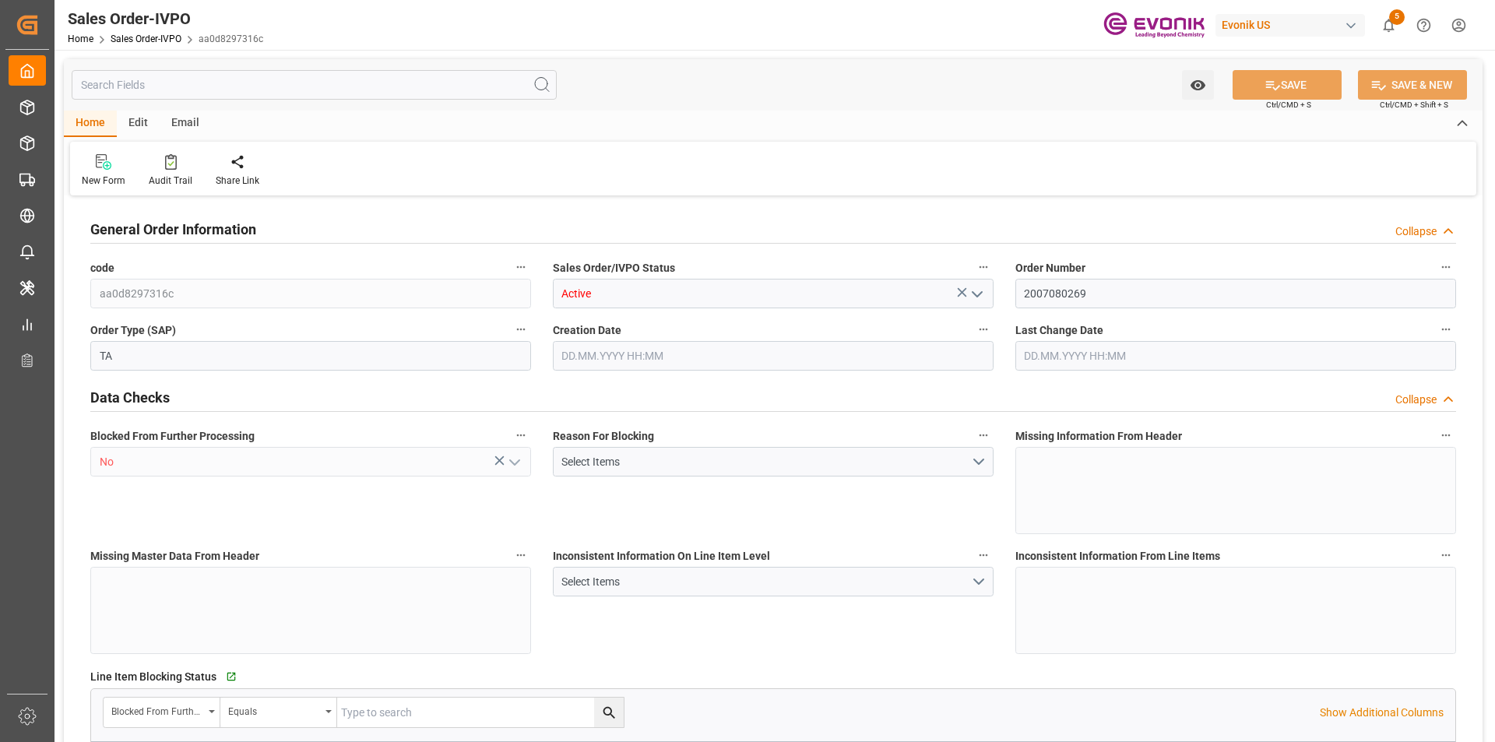
type input "0"
type input "17000"
type input "30"
type input "15.07.2025 19:54"
type input "22.07.2025 12:51"
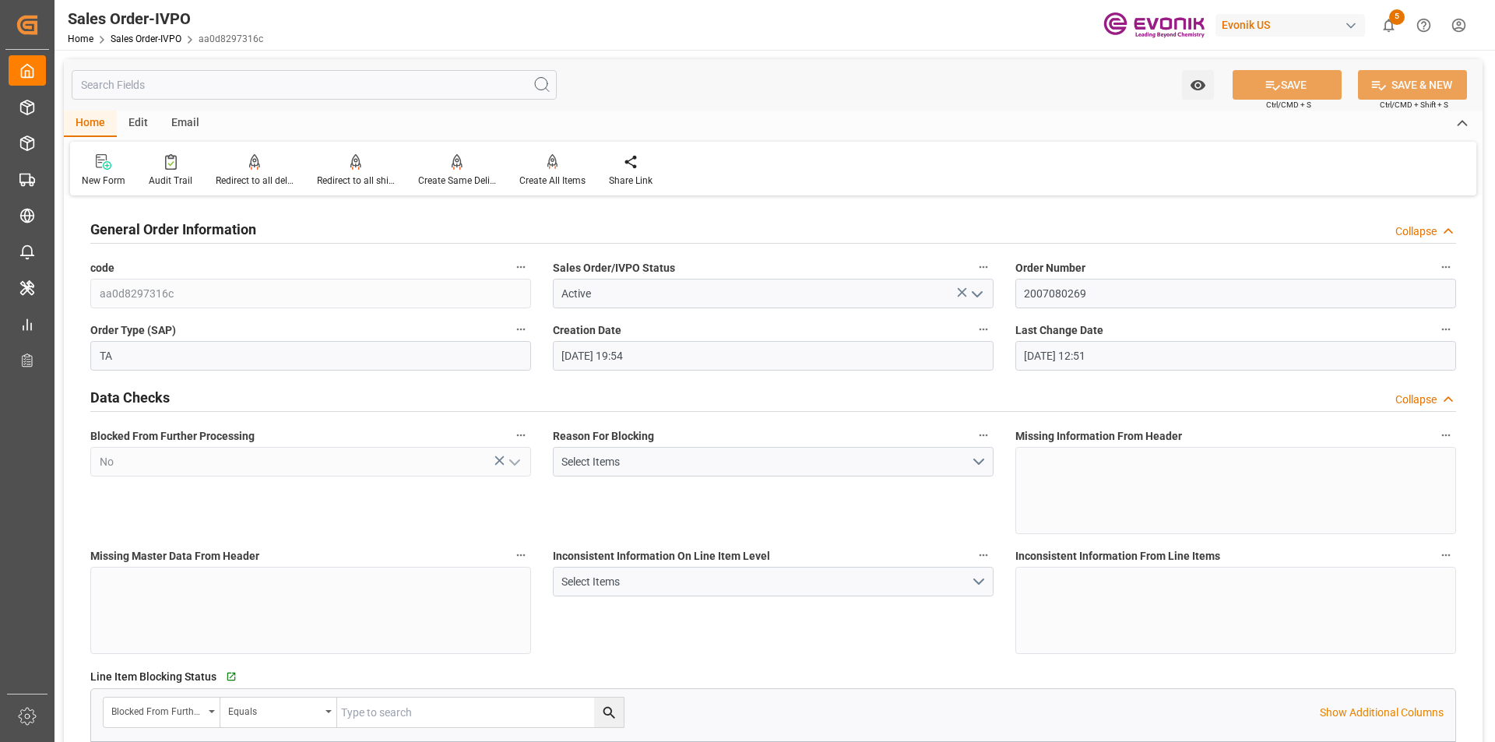
click at [172, 86] on input "text" at bounding box center [314, 85] width 485 height 30
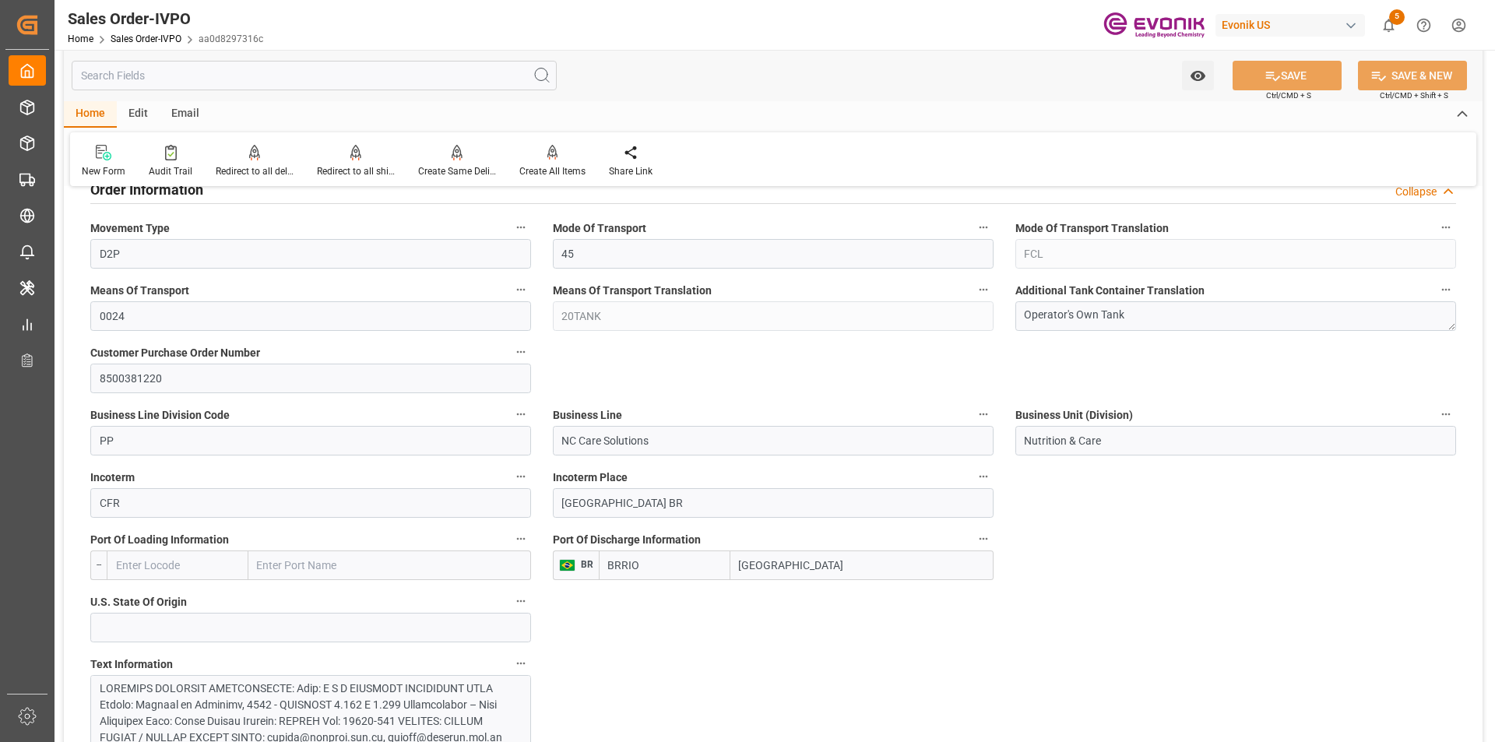
scroll to position [934, 0]
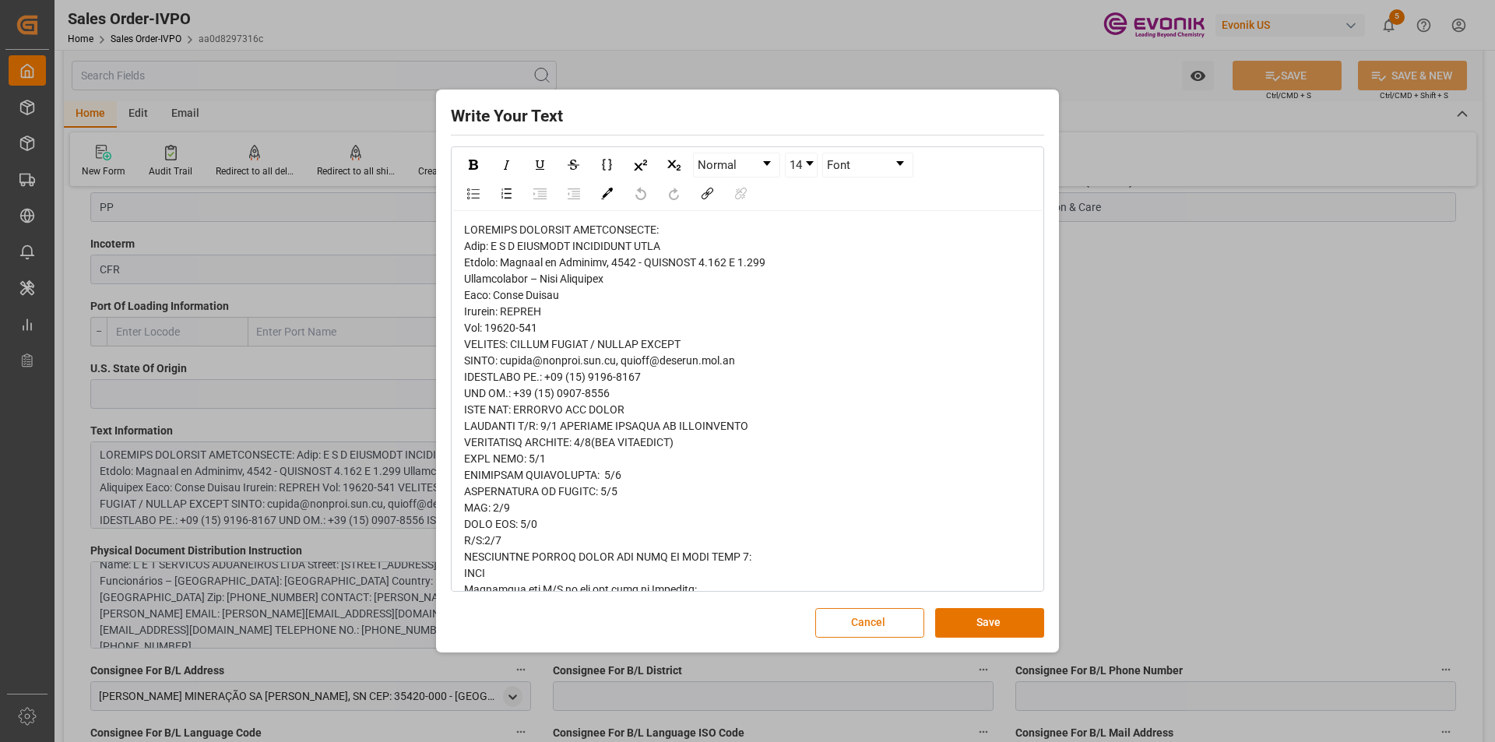
click at [867, 611] on button "Cancel" at bounding box center [869, 623] width 109 height 30
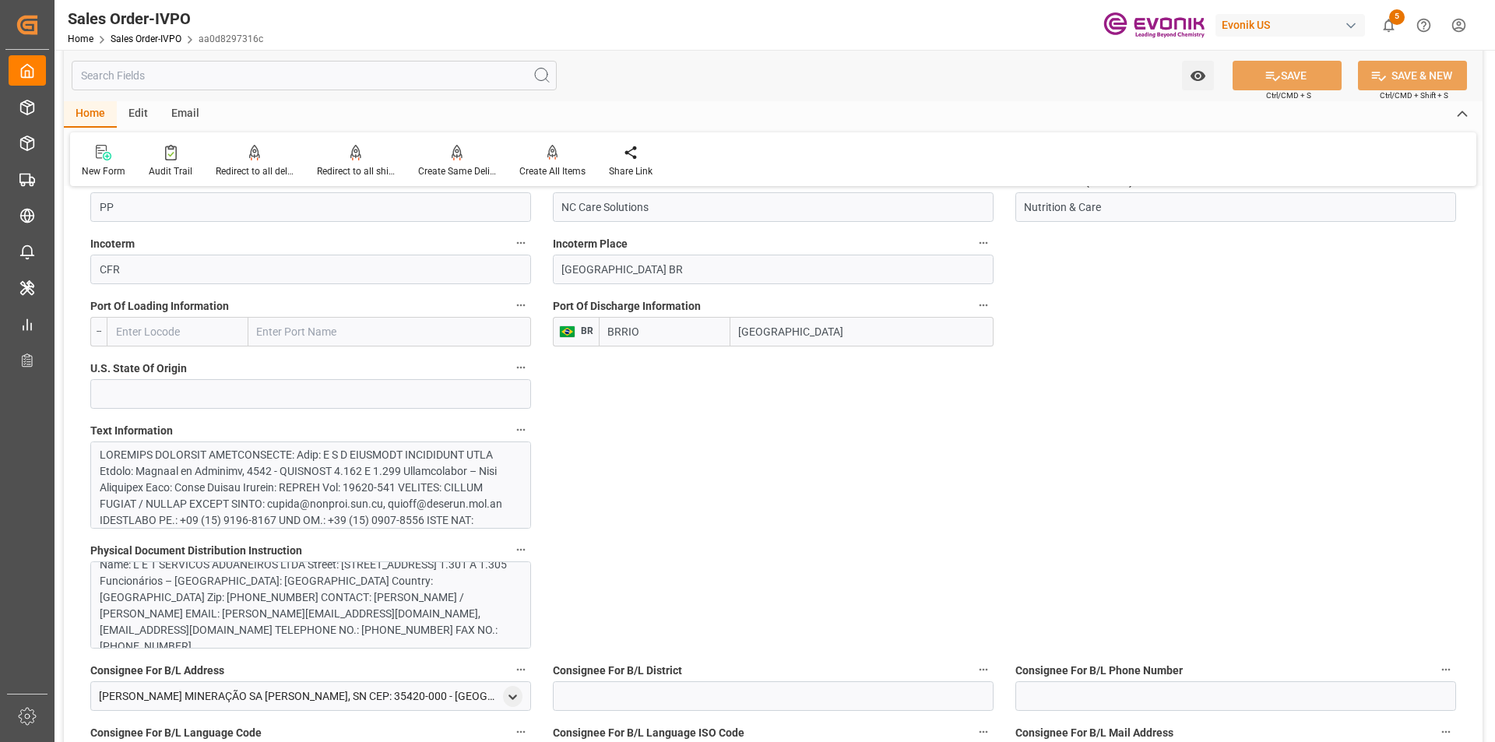
click at [335, 589] on div "Name: L E T SERVICOS ADUANEIROS LTDA Street: Avenida do Contorno, 4480 - CONJUN…" at bounding box center [305, 606] width 410 height 98
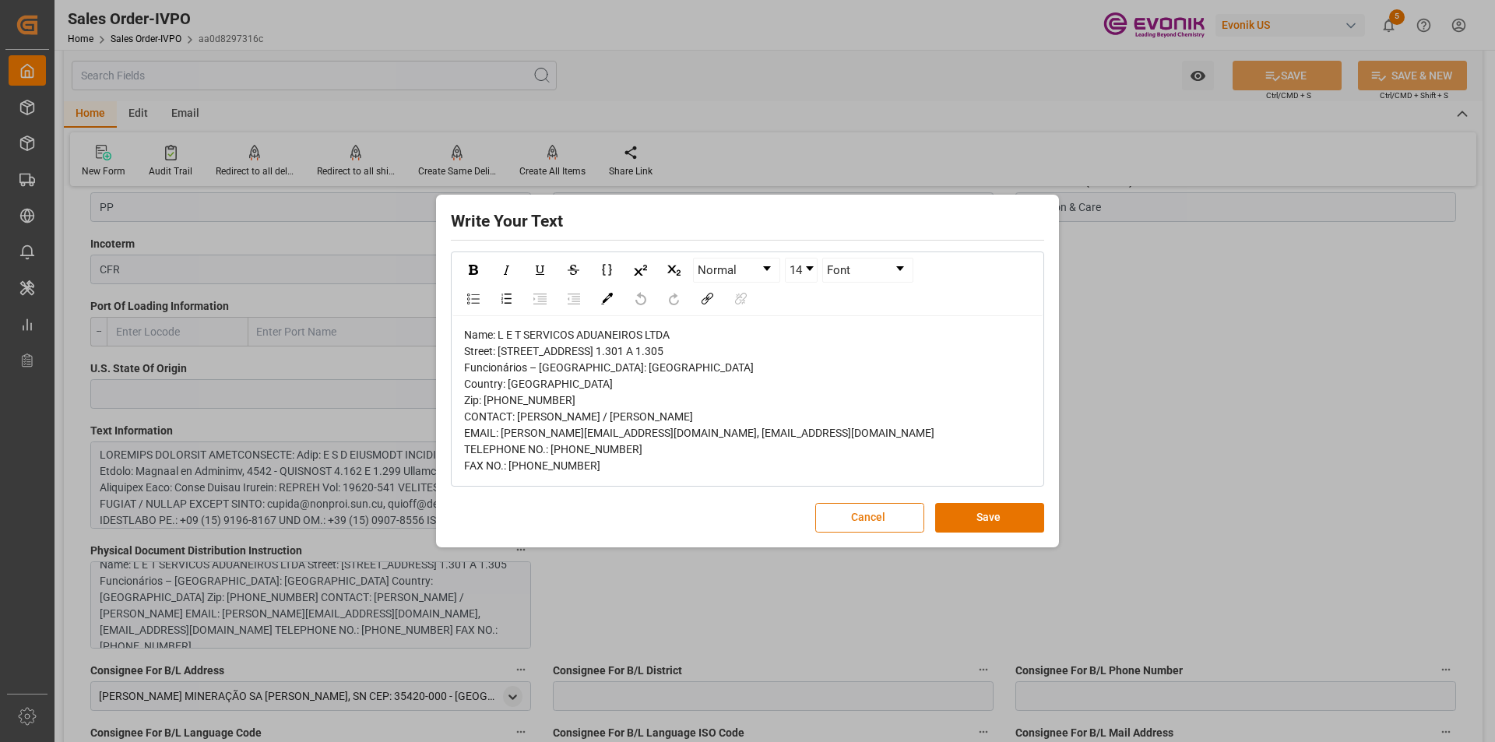
click at [870, 526] on button "Cancel" at bounding box center [869, 518] width 109 height 30
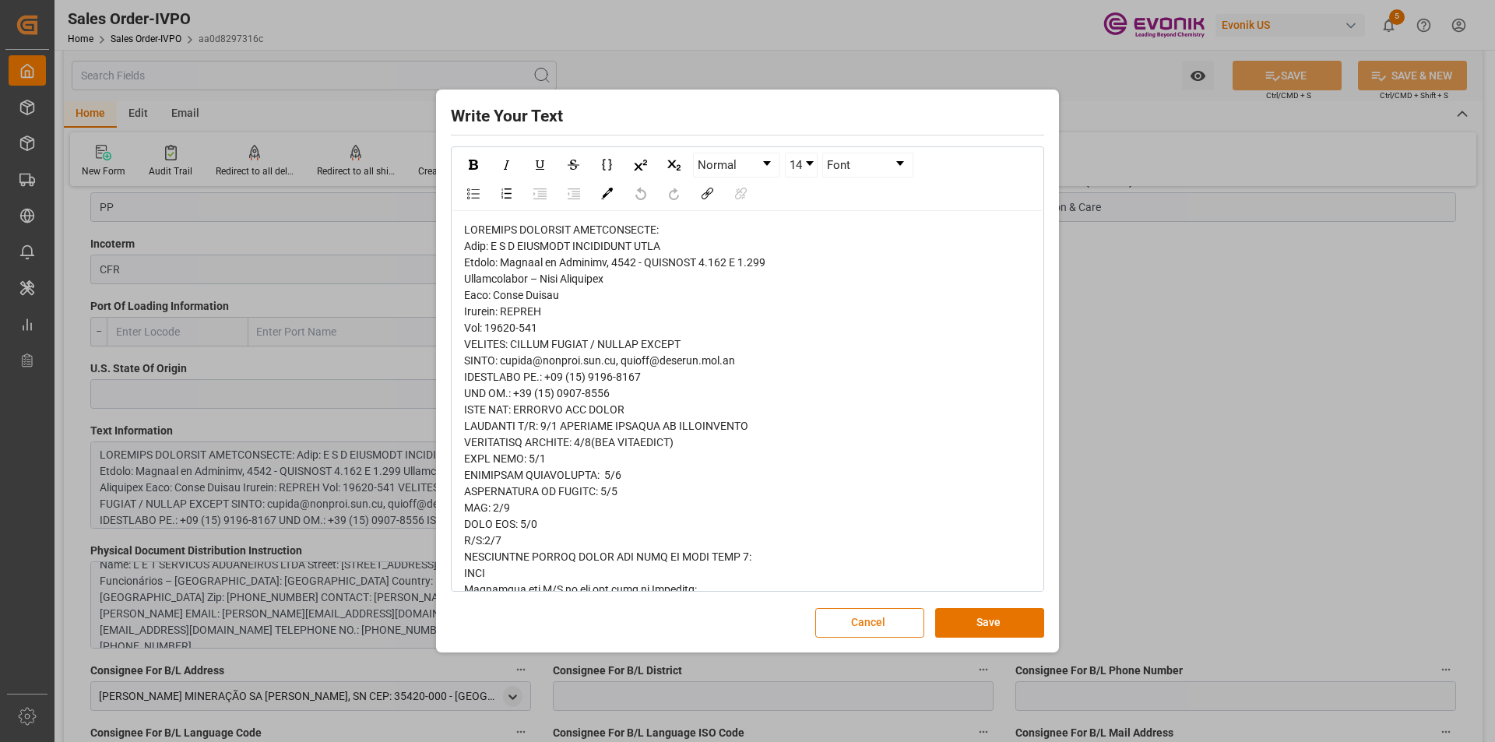
click at [847, 624] on button "Cancel" at bounding box center [869, 623] width 109 height 30
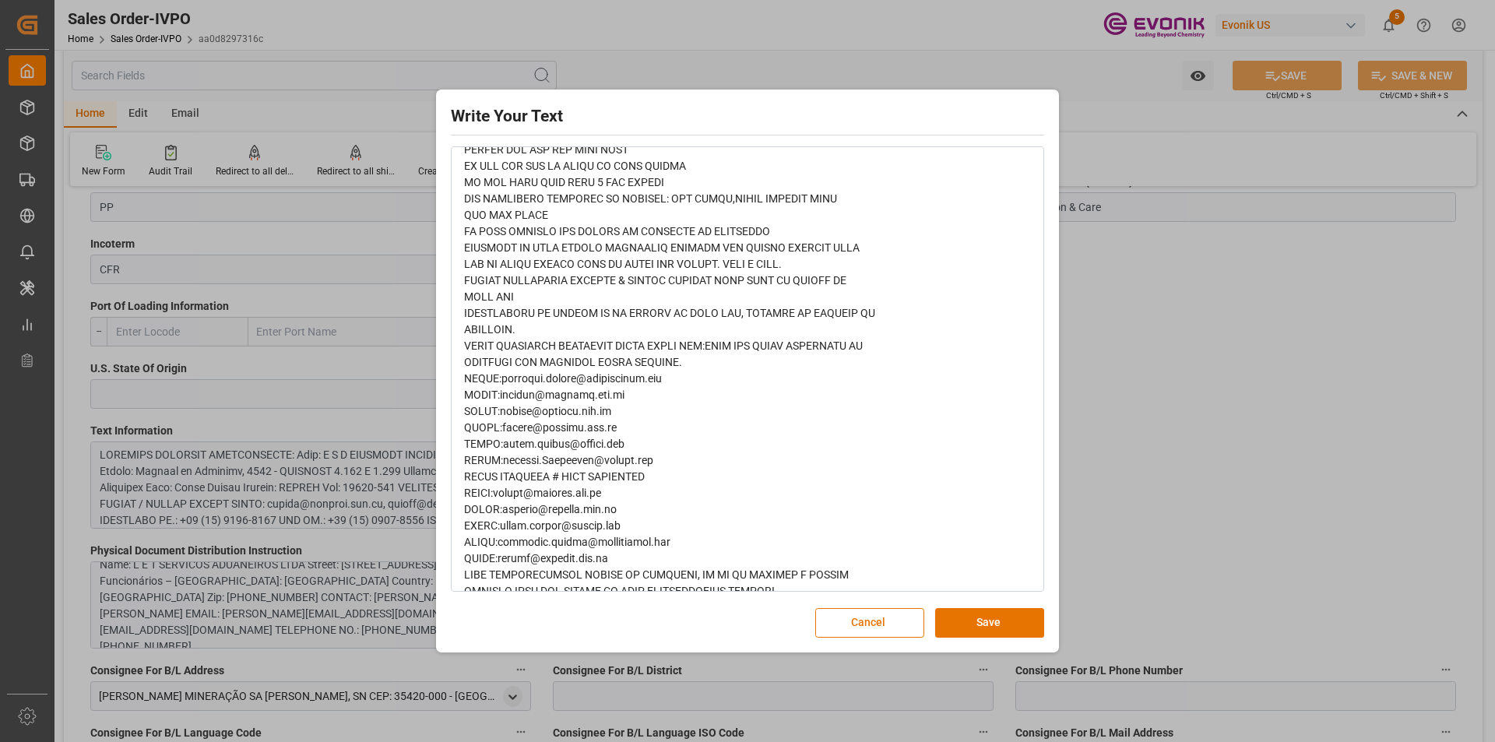
scroll to position [1065, 0]
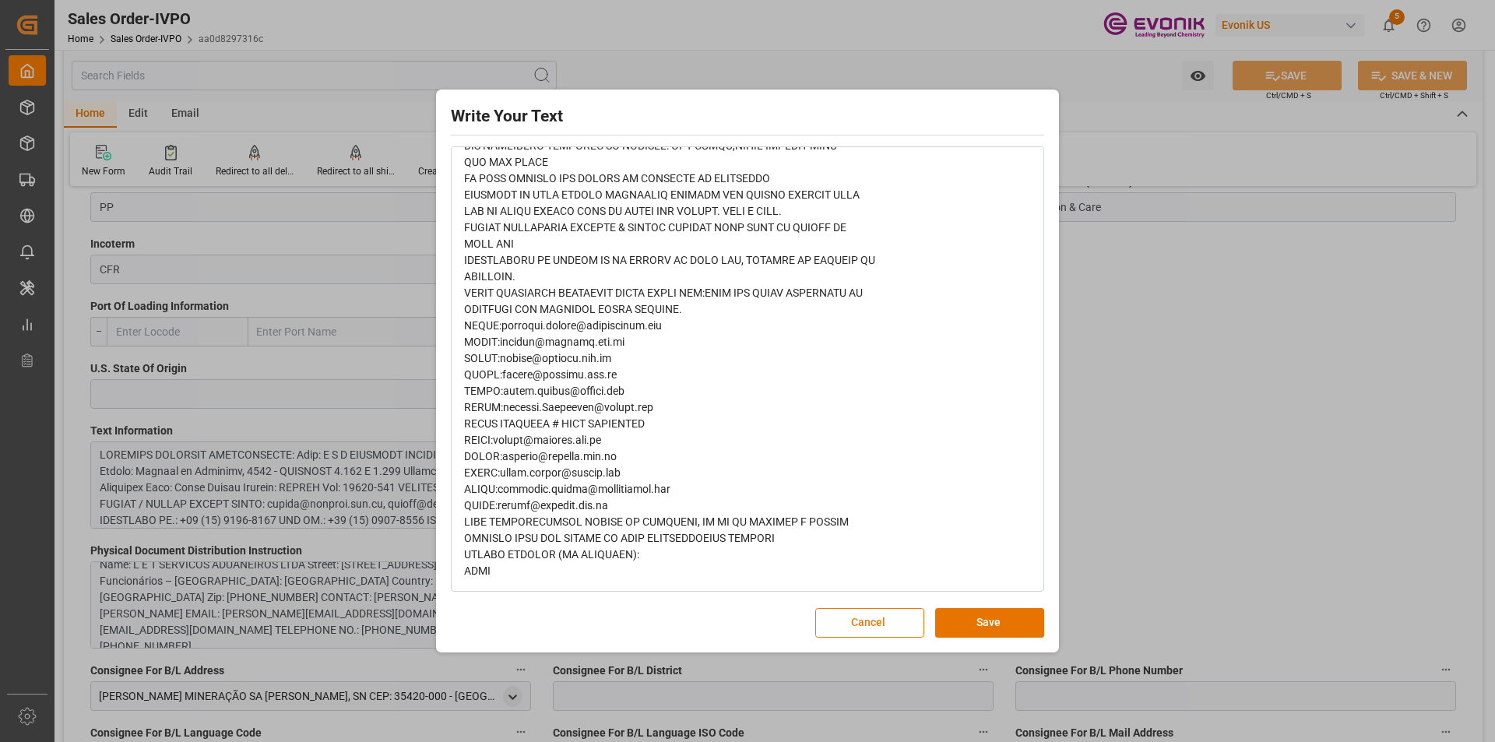
click at [878, 618] on button "Cancel" at bounding box center [869, 623] width 109 height 30
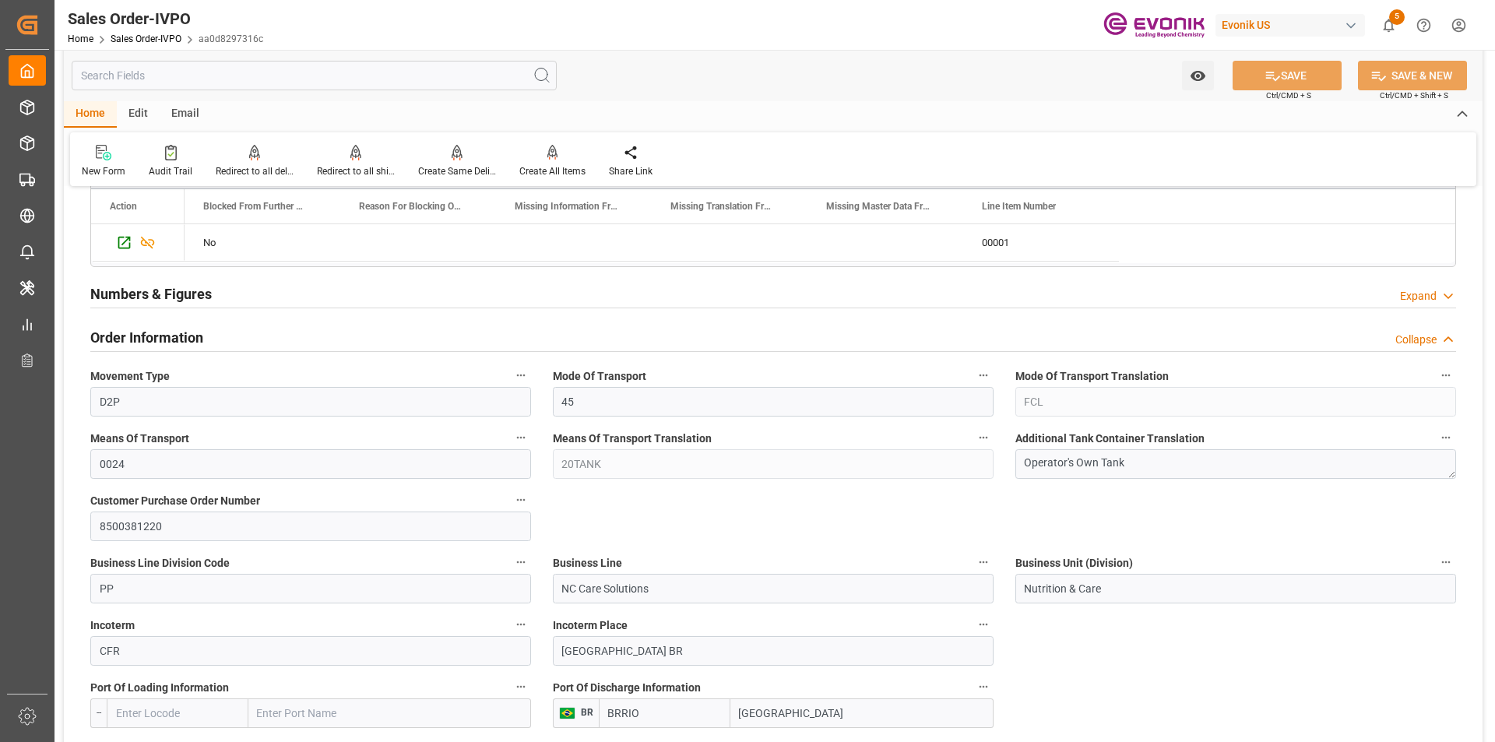
scroll to position [942, 0]
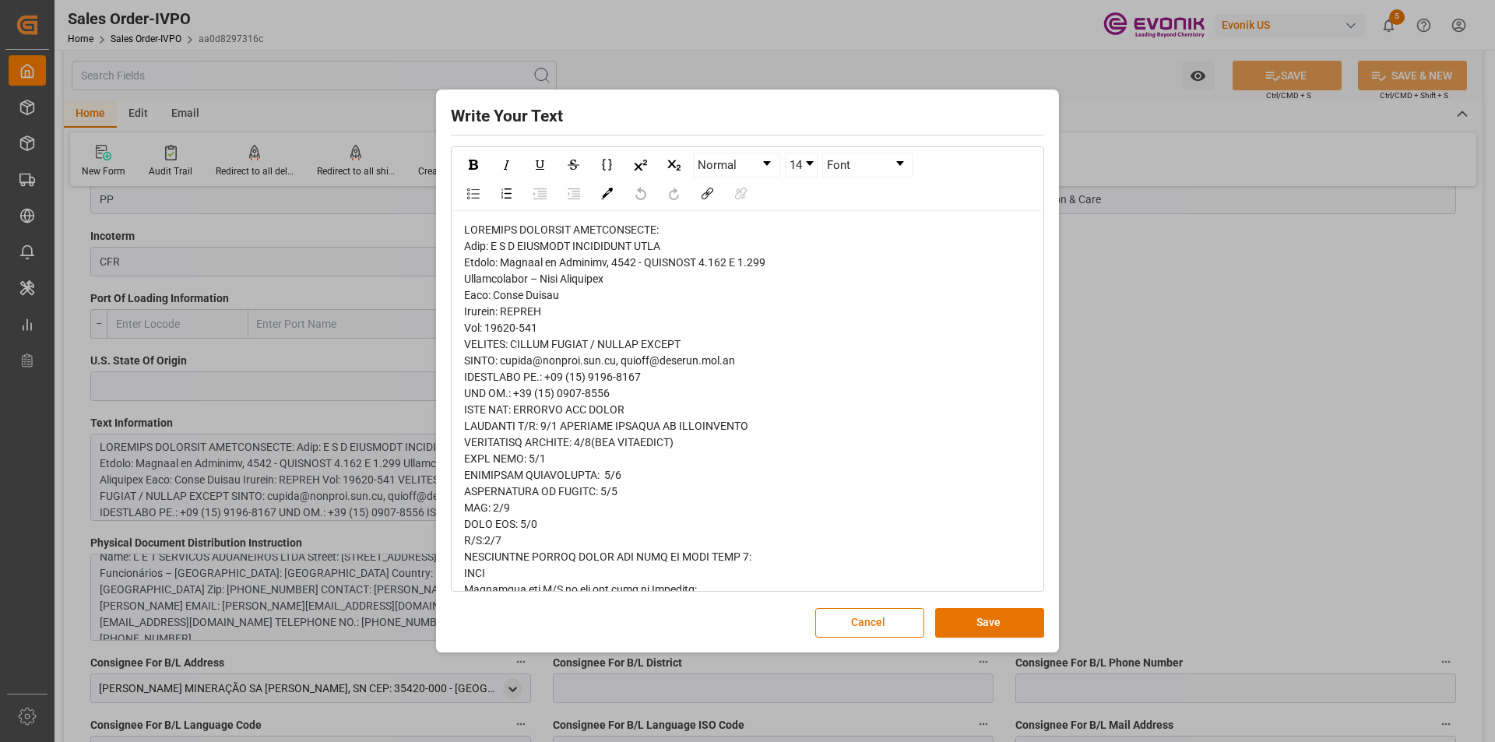
scroll to position [78, 0]
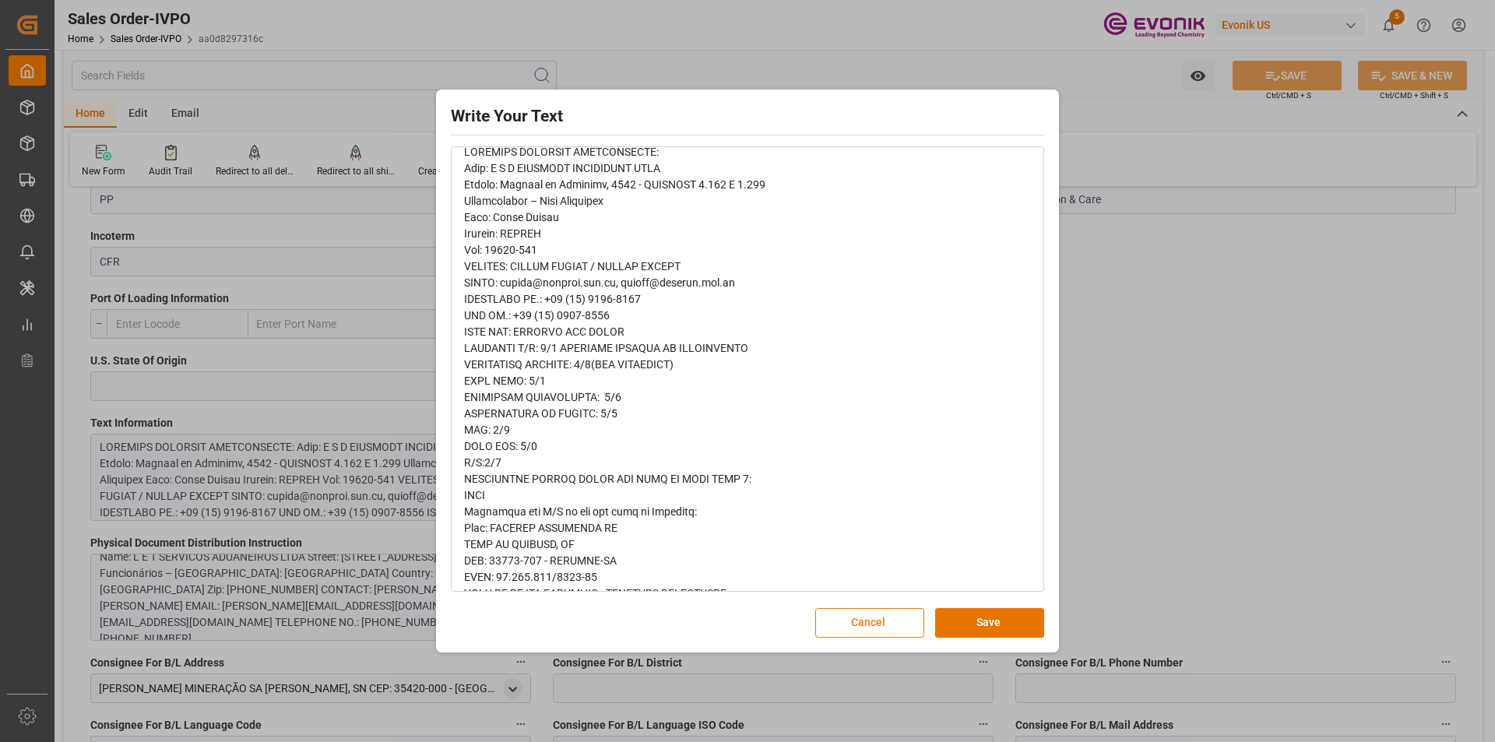
click at [876, 617] on button "Cancel" at bounding box center [869, 623] width 109 height 30
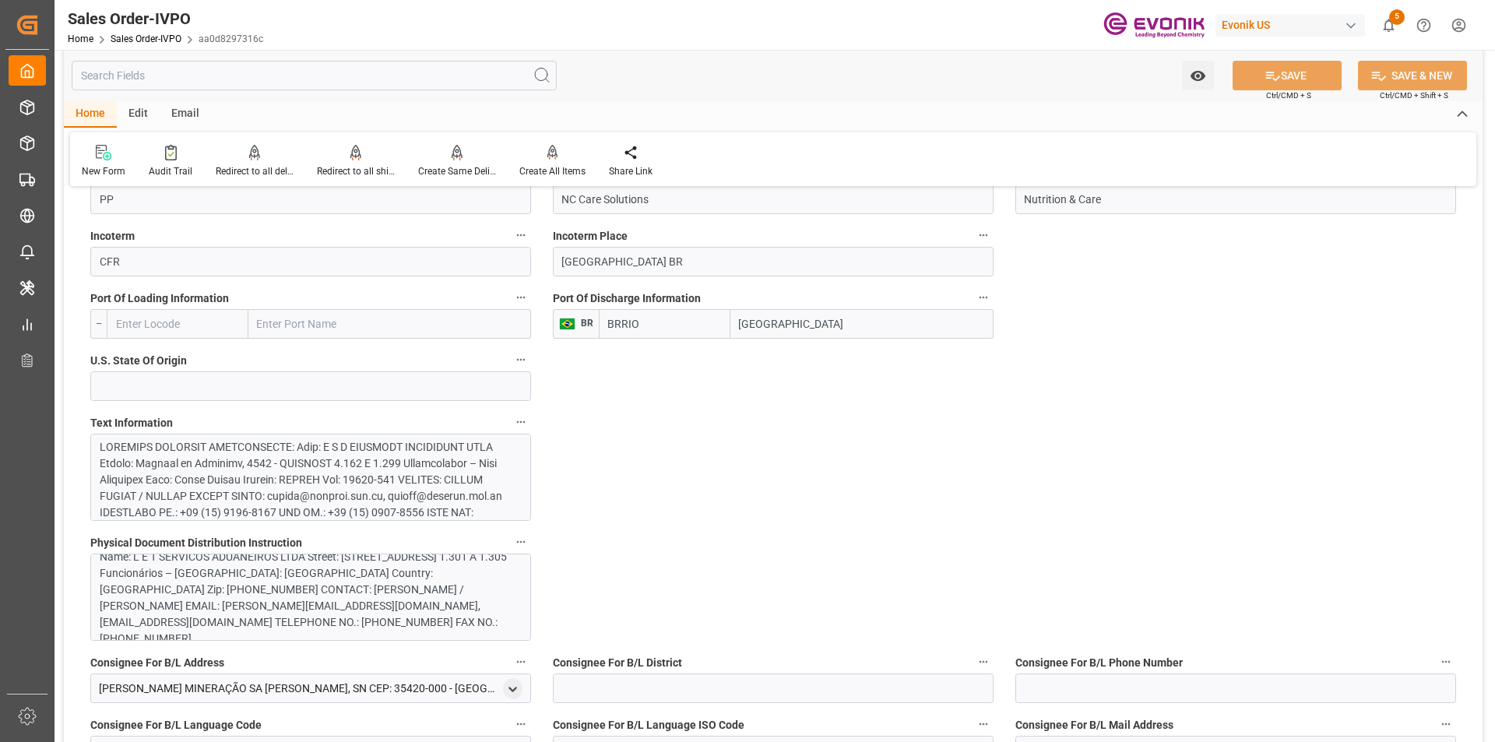
scroll to position [553, 0]
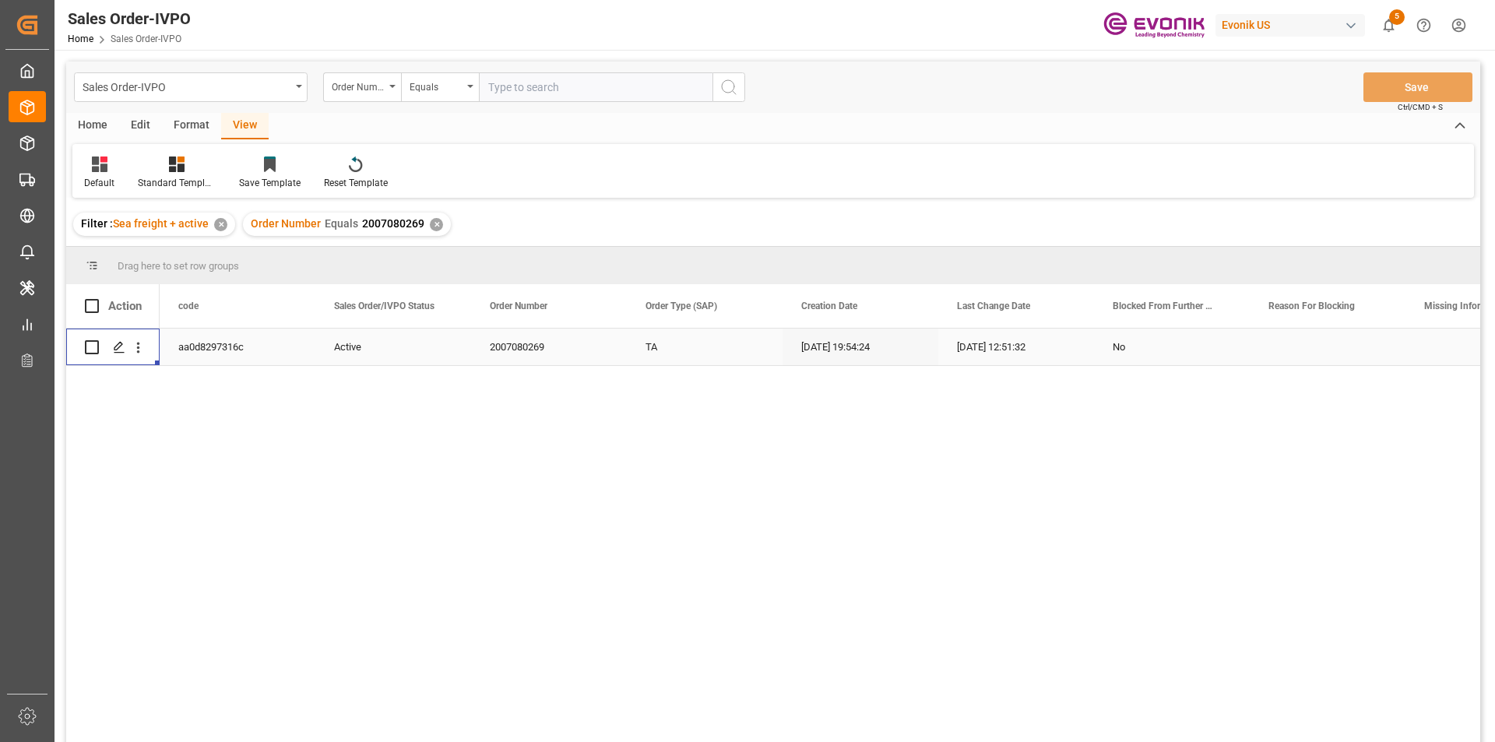
click at [434, 220] on div "✕" at bounding box center [436, 224] width 13 height 13
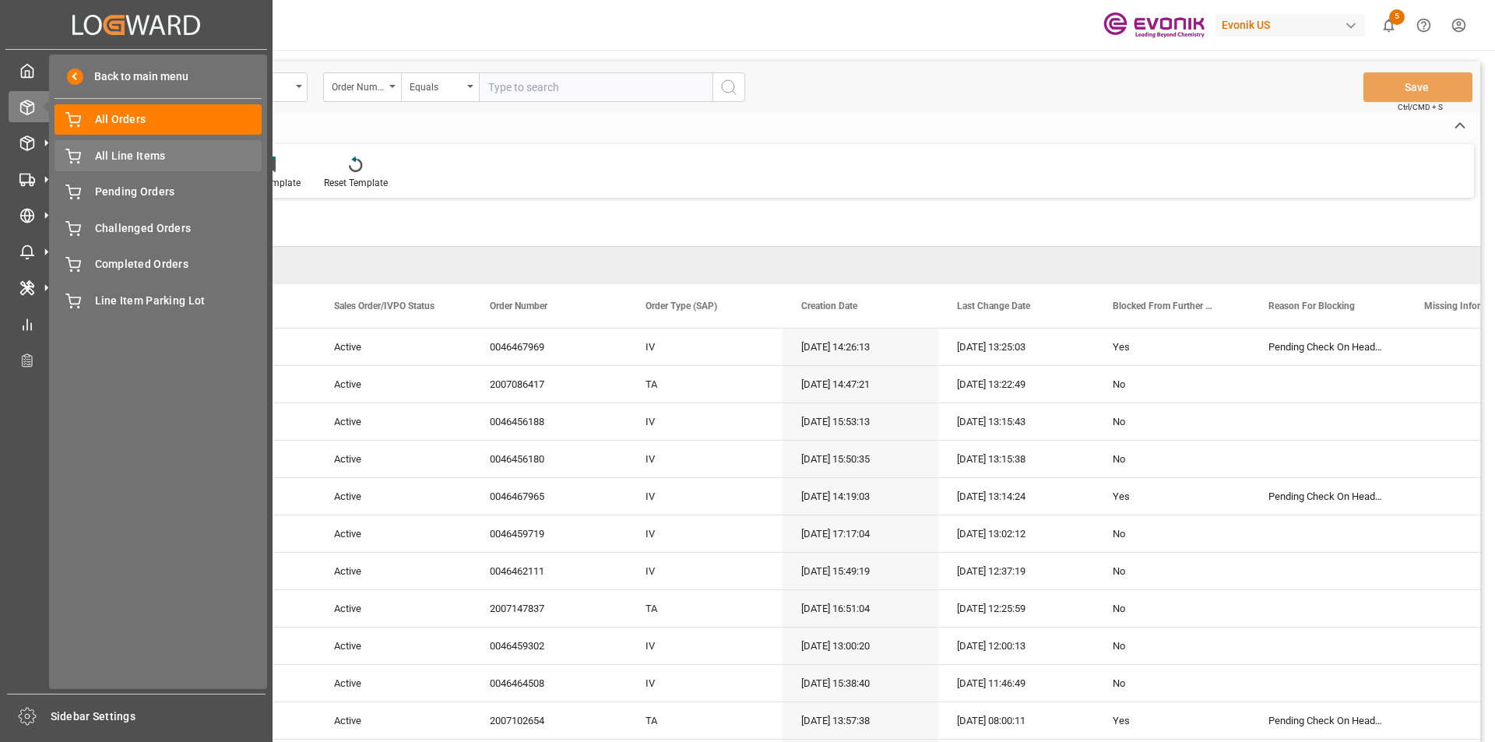
click at [140, 153] on span "All Line Items" at bounding box center [178, 156] width 167 height 16
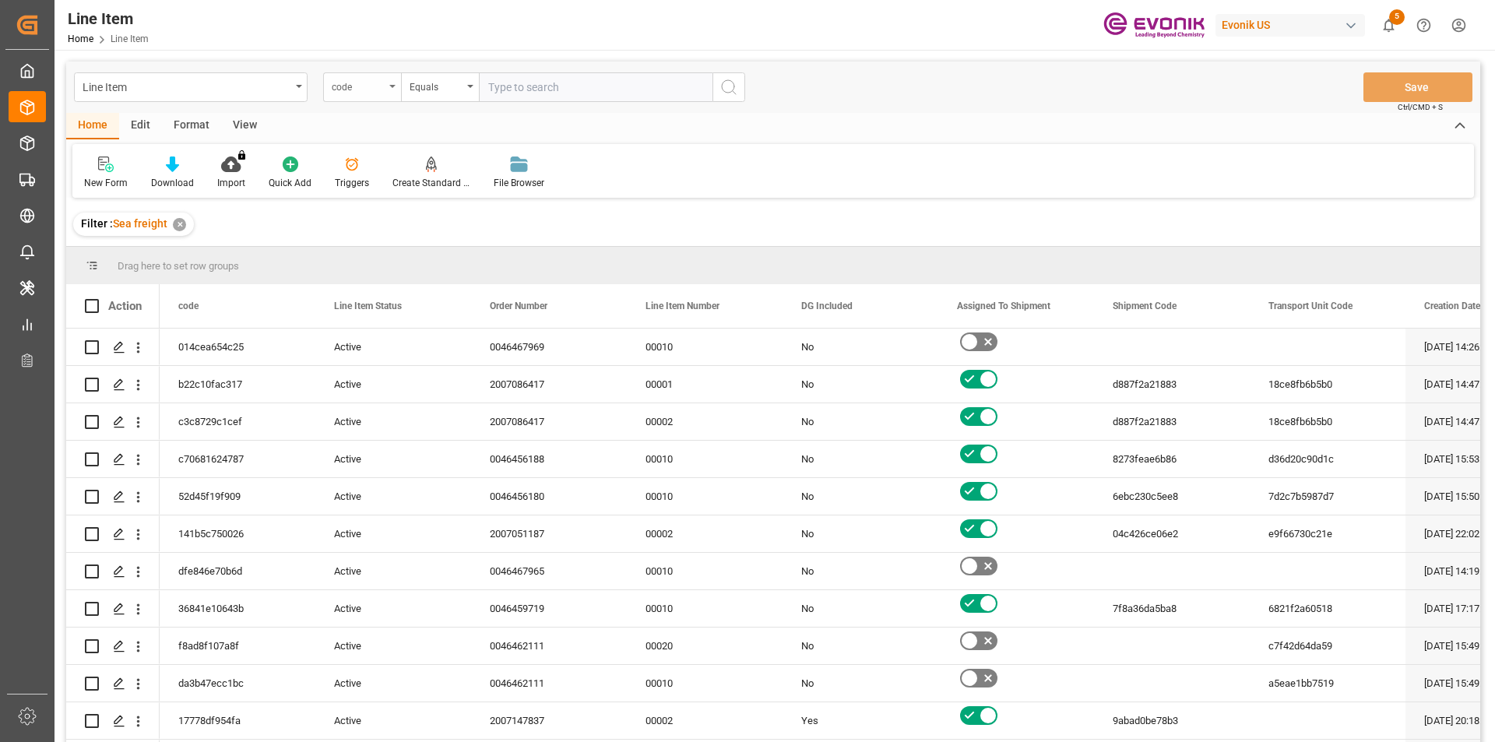
click at [369, 91] on div "code" at bounding box center [358, 85] width 53 height 18
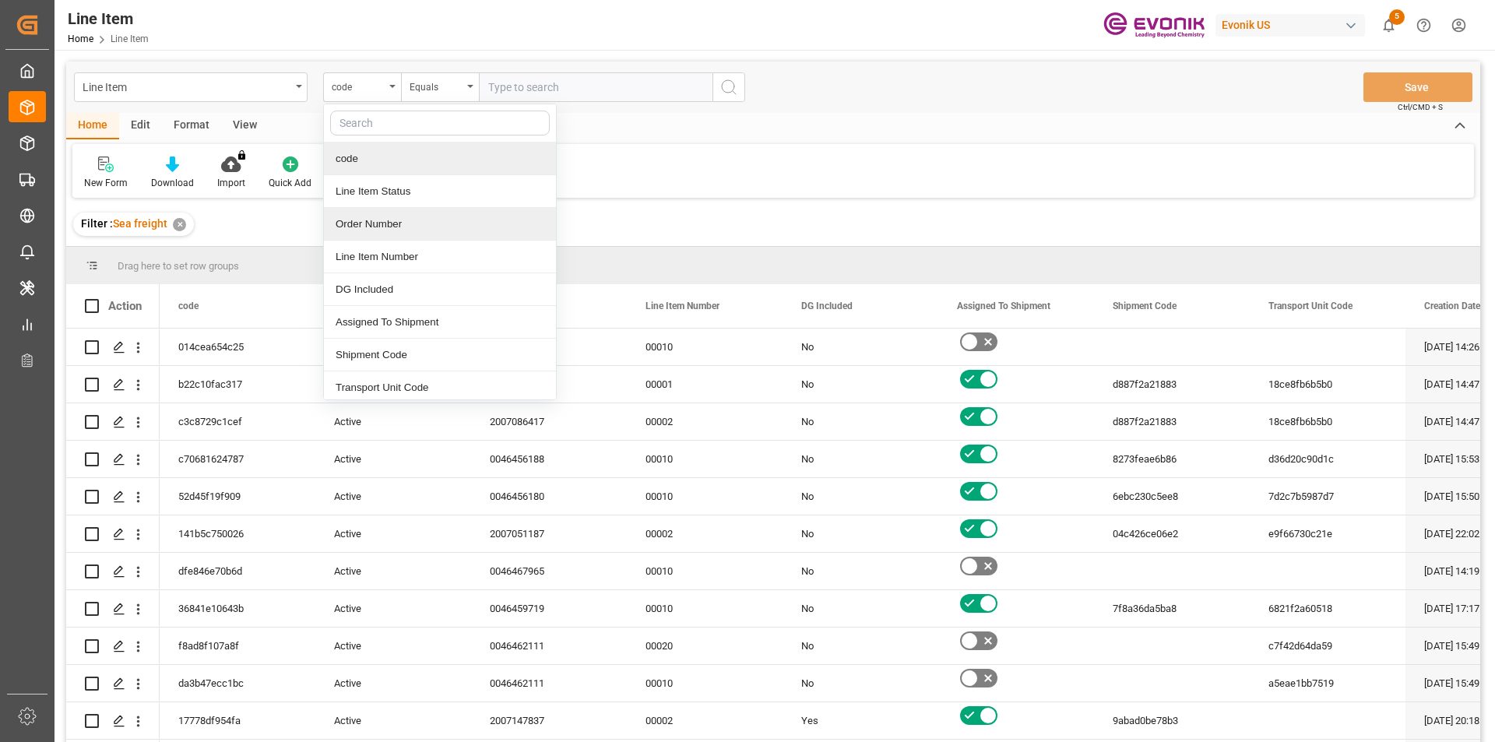
click at [392, 225] on div "Order Number" at bounding box center [440, 224] width 232 height 33
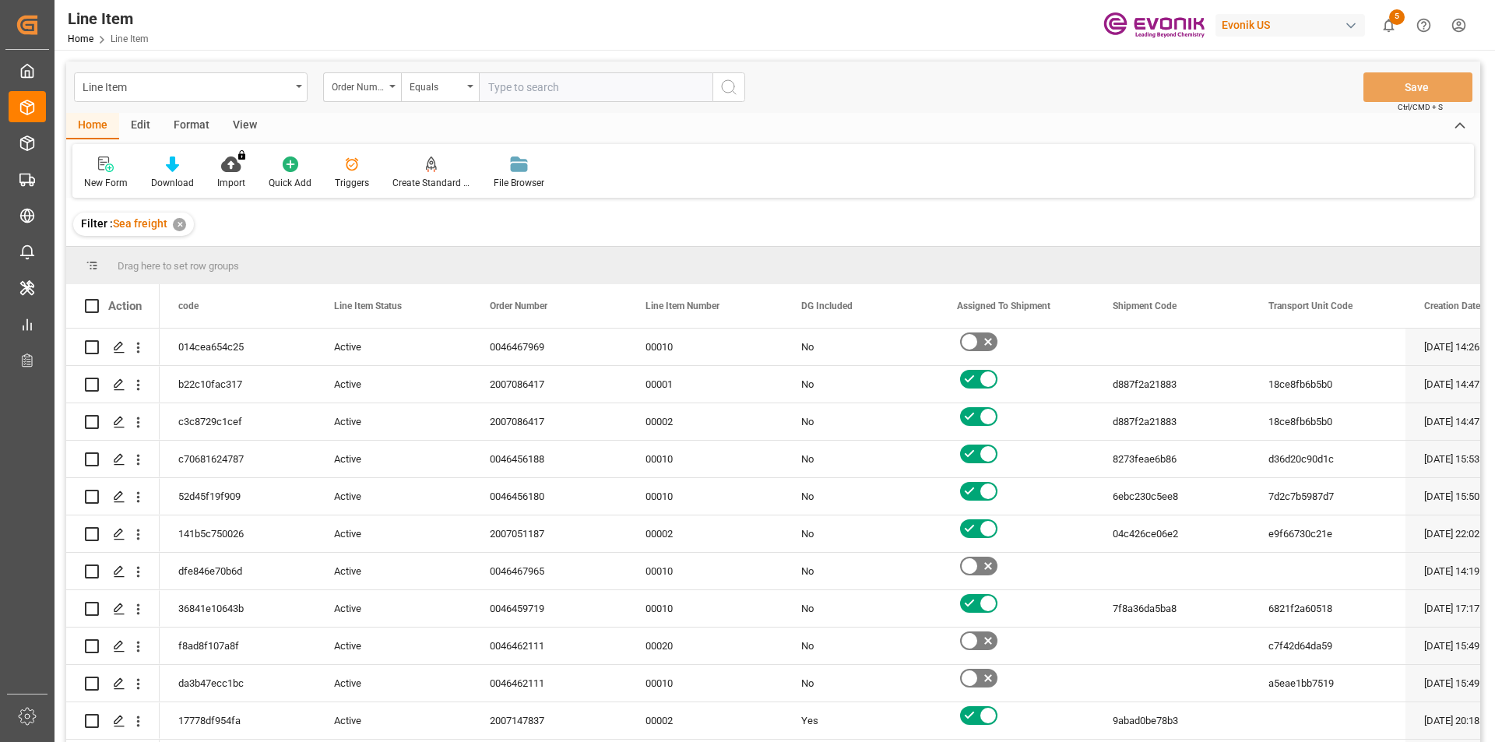
click at [524, 86] on input "text" at bounding box center [596, 87] width 234 height 30
paste input "0046451516"
type input "0046451516"
click at [725, 91] on icon "search button" at bounding box center [728, 87] width 19 height 19
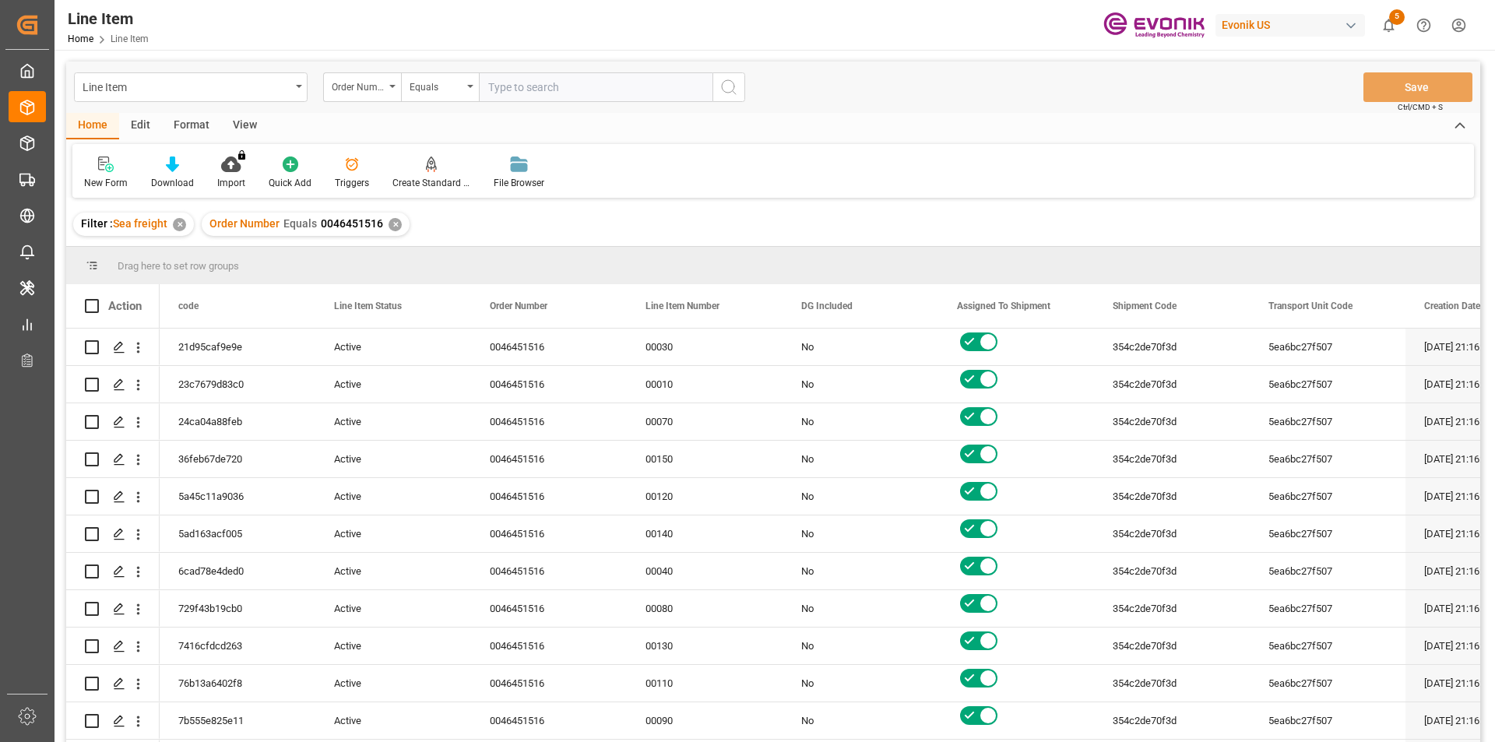
click at [249, 119] on div "View" at bounding box center [244, 126] width 47 height 26
click at [186, 166] on div at bounding box center [177, 164] width 78 height 16
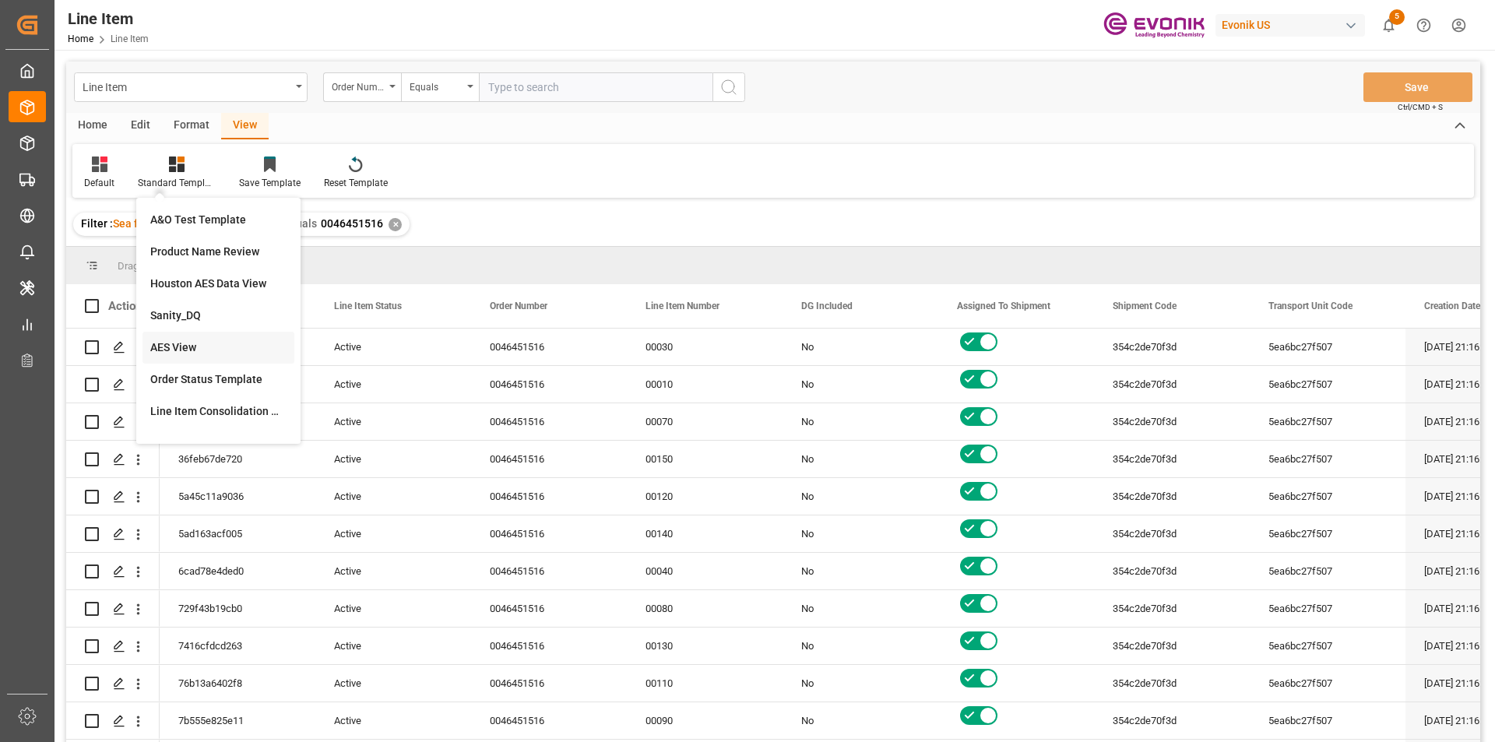
click at [210, 350] on div "AES View" at bounding box center [218, 347] width 136 height 16
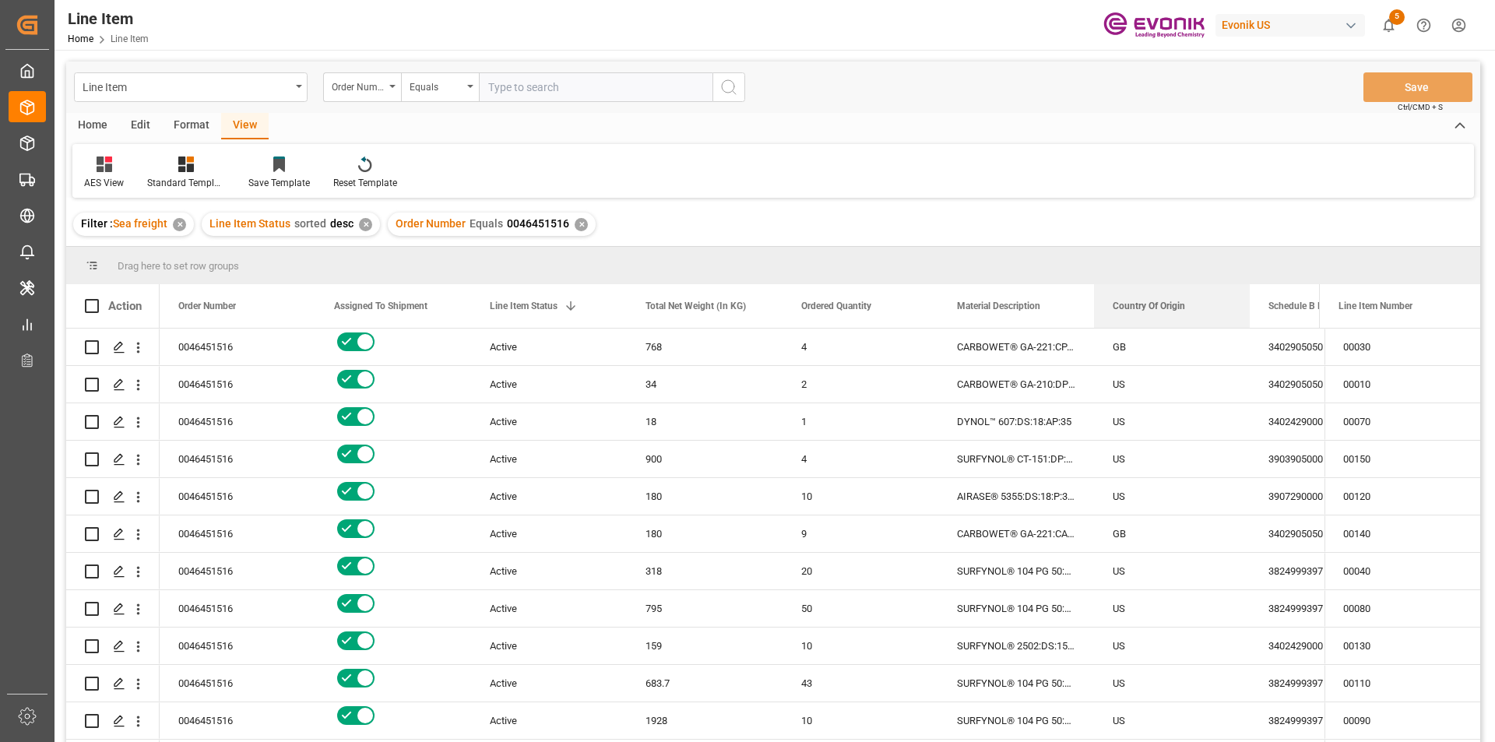
drag, startPoint x: 862, startPoint y: 642, endPoint x: 1494, endPoint y: 772, distance: 645.6
click at [1494, 741] on html "Created by potrace 1.15, written by Peter Selinger 2001-2017 Created by potrace…" at bounding box center [747, 371] width 1495 height 742
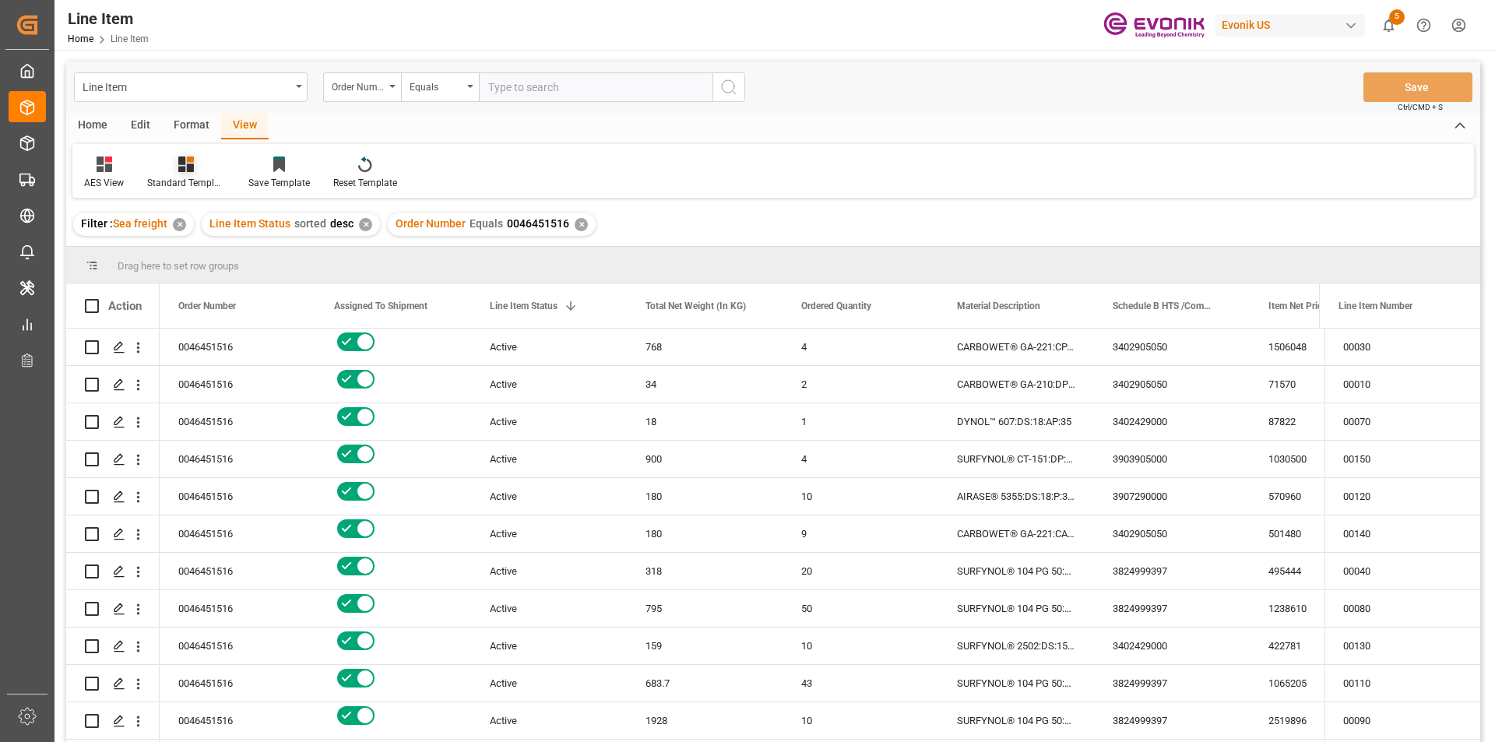
click at [193, 174] on div "Standard Templates" at bounding box center [185, 173] width 101 height 34
click at [200, 344] on div "AES View" at bounding box center [228, 347] width 136 height 16
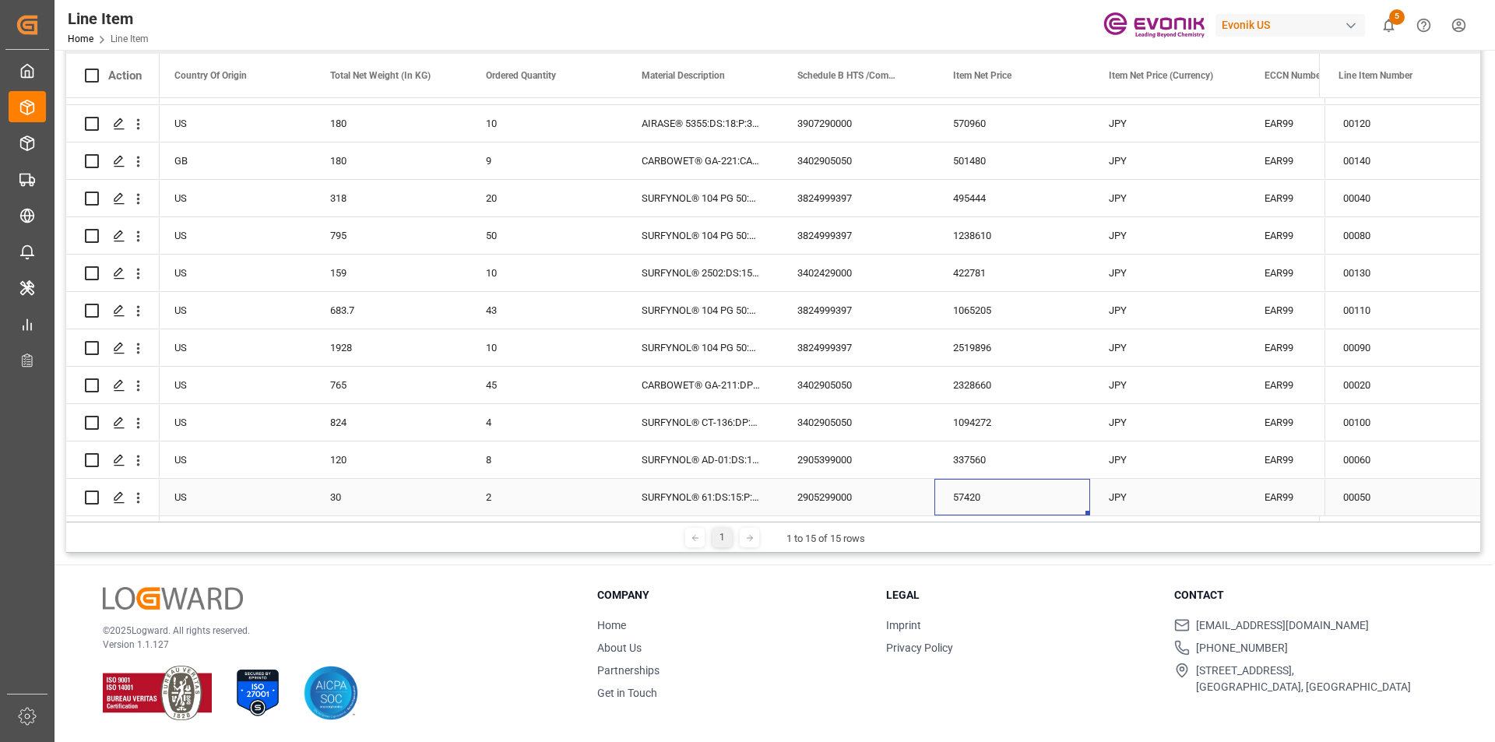
click at [965, 498] on div "57420" at bounding box center [1012, 497] width 156 height 37
click at [888, 11] on div "Line Item Home Line Item Evonik US 5 Notifications Only show unread All Mark al…" at bounding box center [769, 25] width 1451 height 50
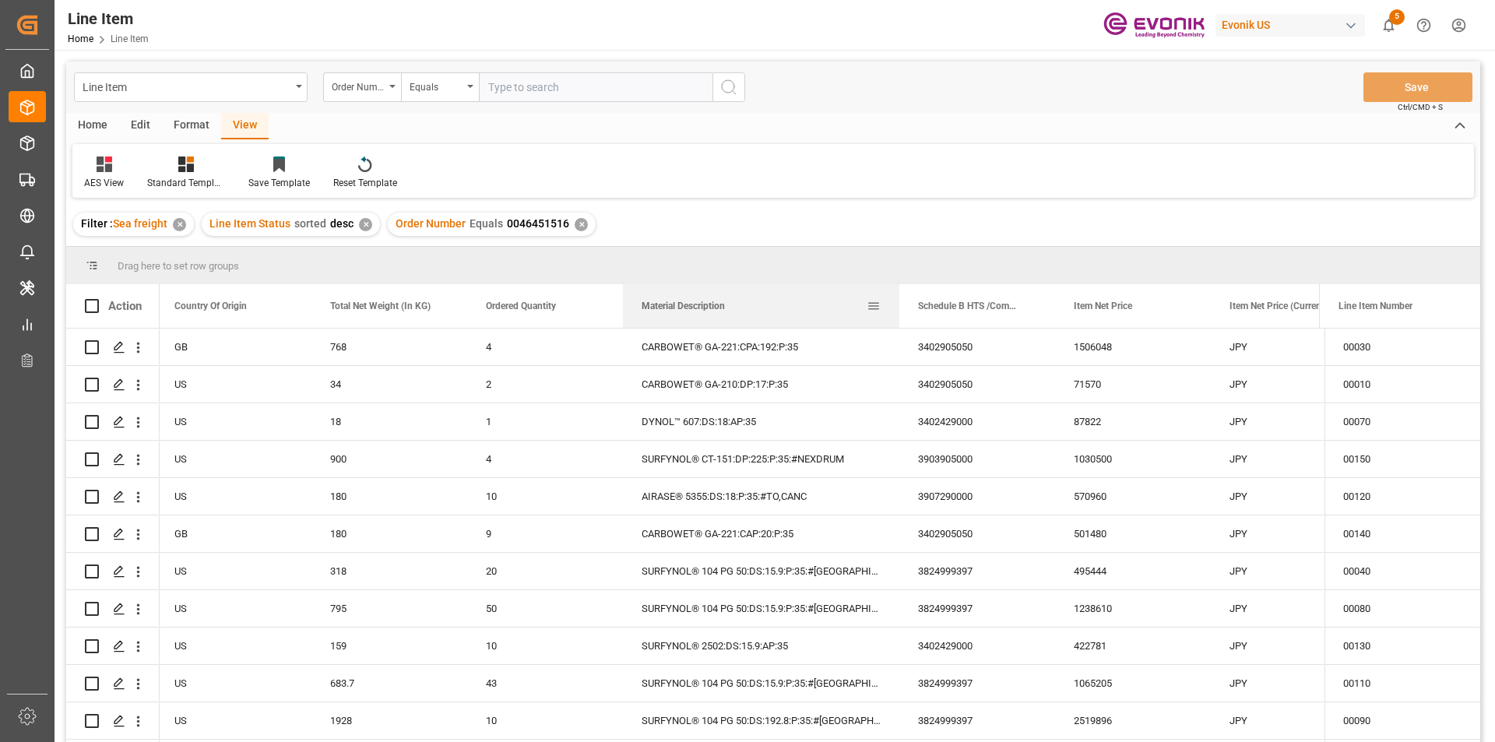
drag, startPoint x: 777, startPoint y: 303, endPoint x: 898, endPoint y: 314, distance: 121.2
click at [898, 314] on div at bounding box center [899, 306] width 6 height 44
click at [1088, 359] on div "1506048" at bounding box center [1133, 347] width 156 height 37
click at [339, 396] on div "34" at bounding box center [389, 384] width 156 height 37
click at [762, 394] on div "CARBOWET® GA-210:DP:17:P:35" at bounding box center [761, 384] width 276 height 37
